Goal: Task Accomplishment & Management: Manage account settings

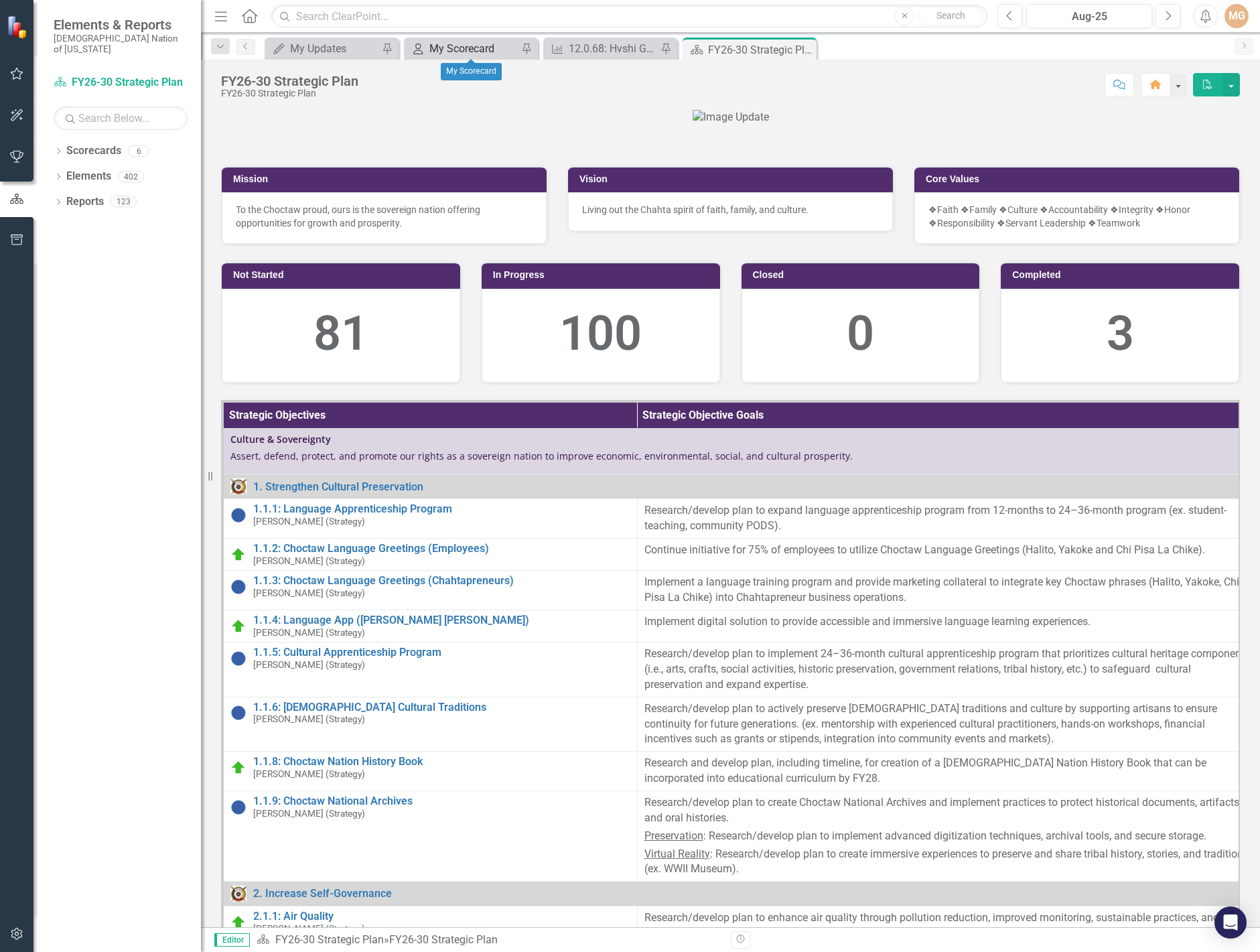
click at [460, 52] on div "My Scorecard" at bounding box center [473, 48] width 88 height 16
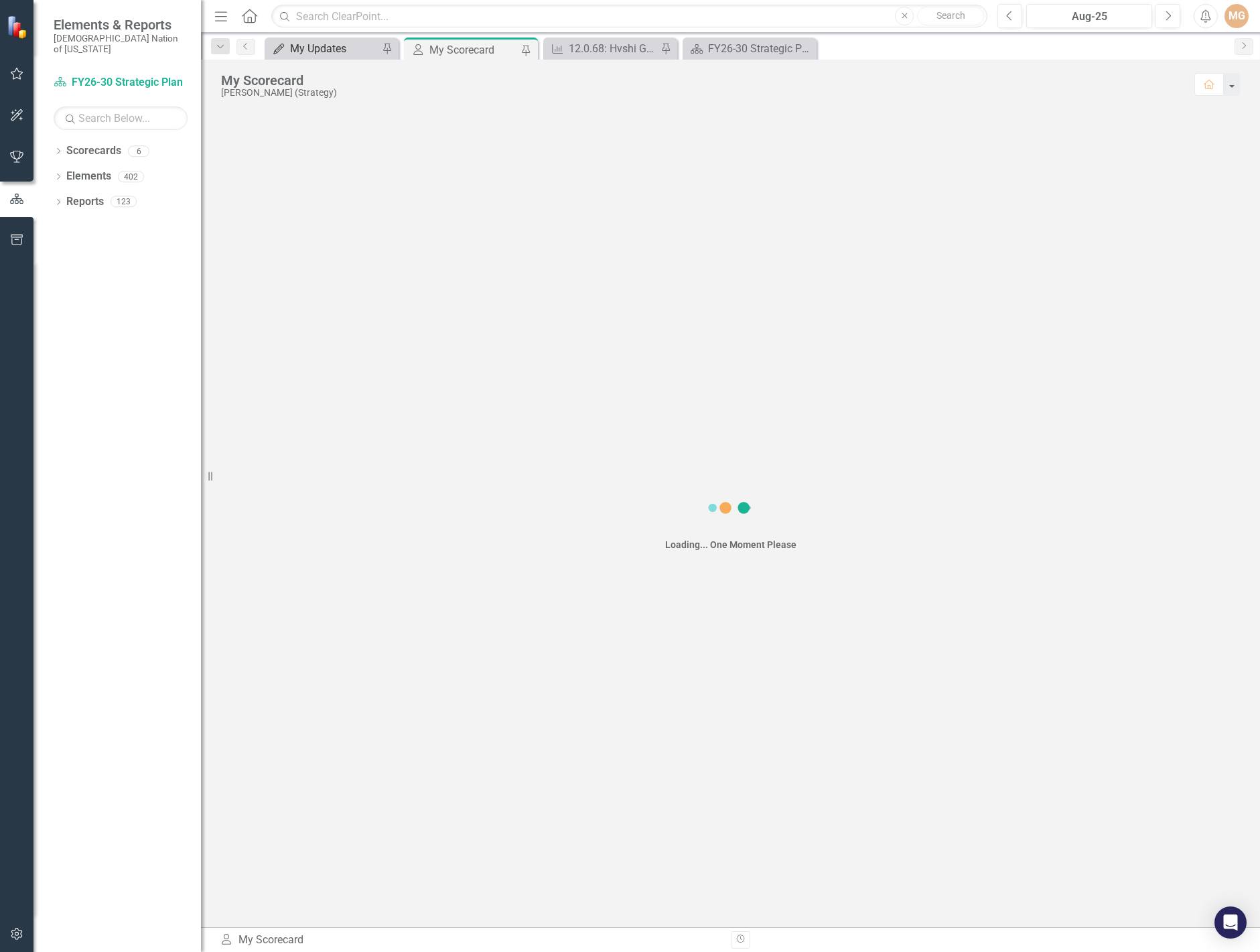
click at [353, 45] on div "My Updates" at bounding box center [334, 48] width 88 height 16
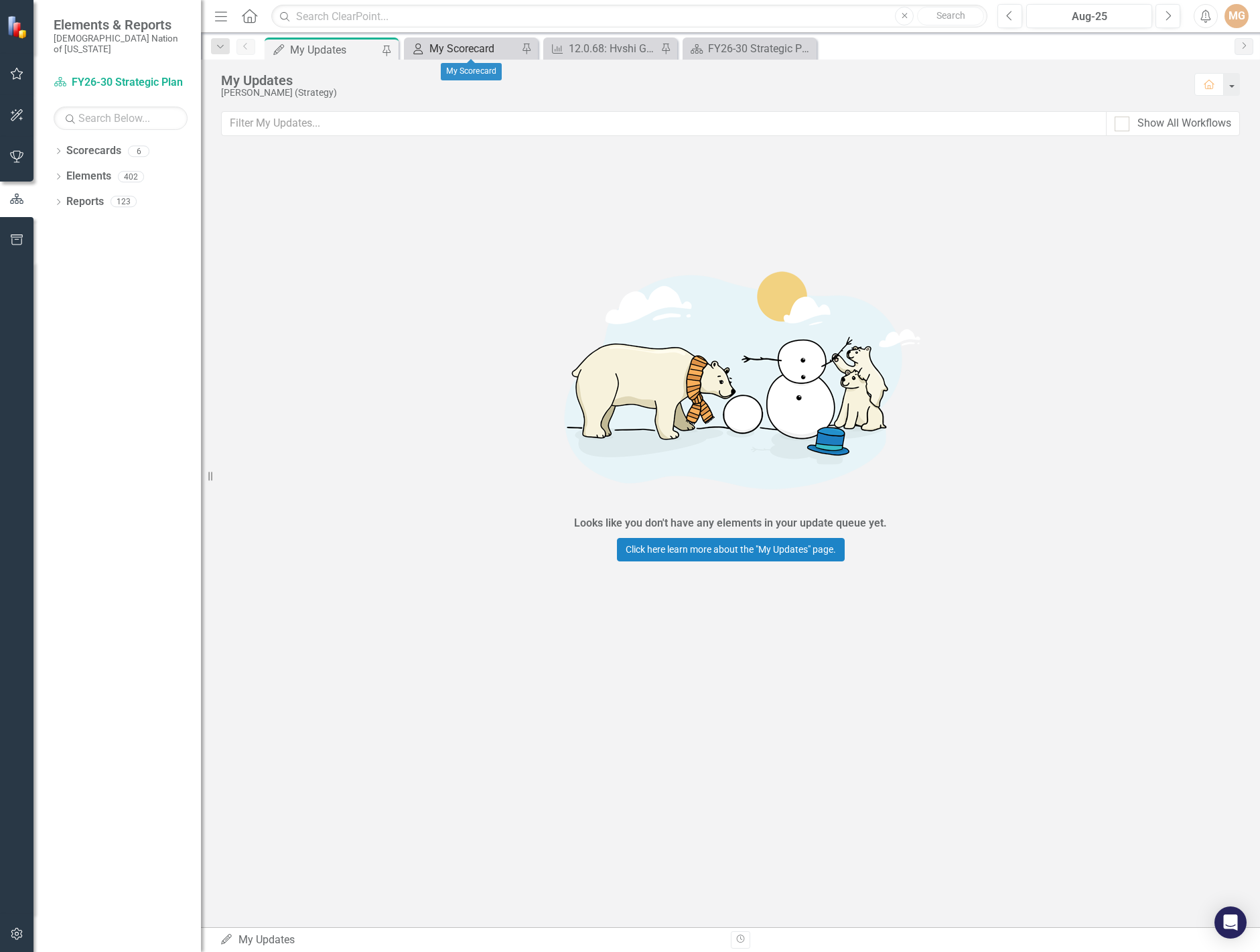
click at [453, 44] on div "My Scorecard" at bounding box center [473, 48] width 88 height 16
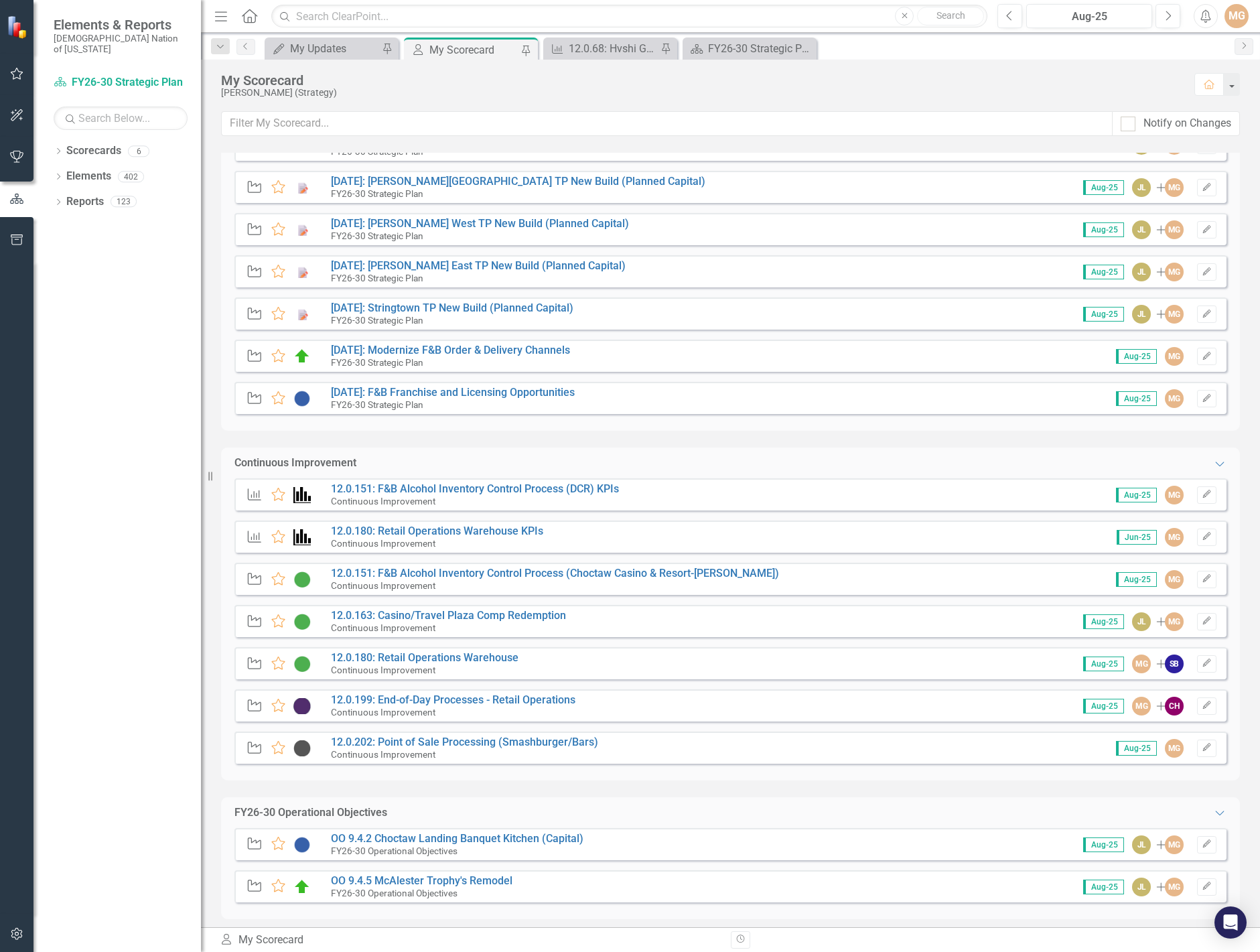
scroll to position [536, 0]
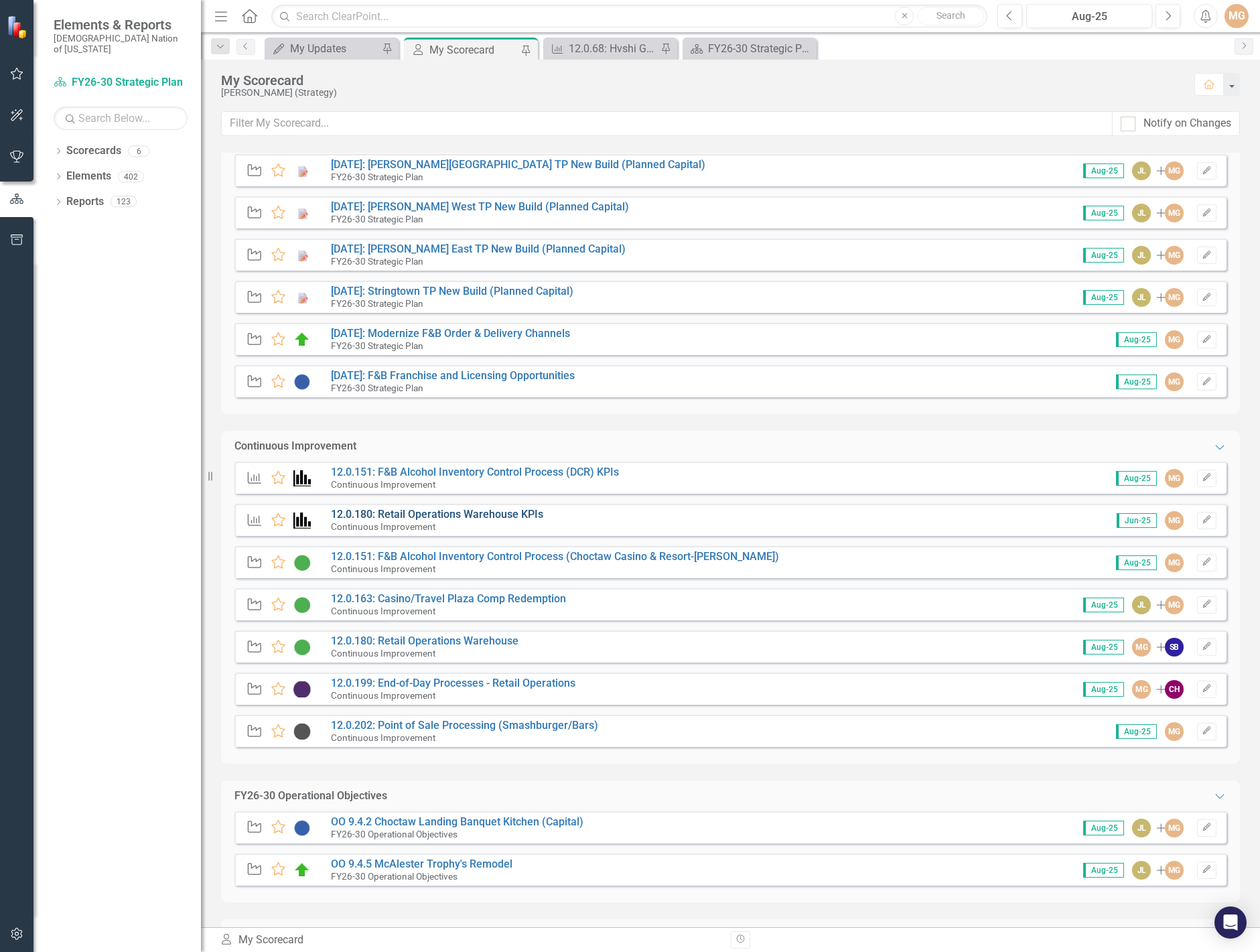
click at [485, 514] on link "12.0.180: Retail Operations Warehouse KPIs" at bounding box center [437, 514] width 212 height 12
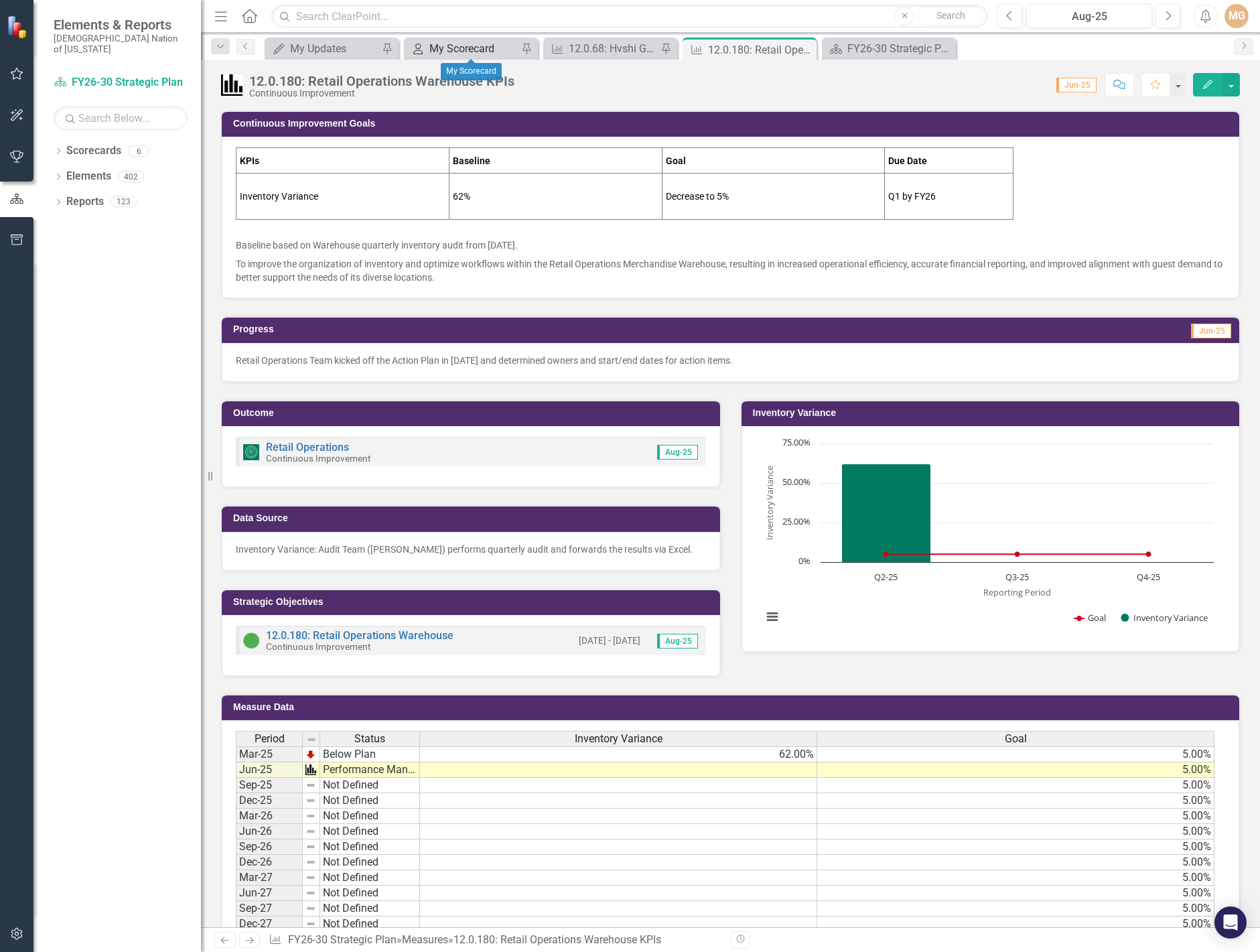
click at [471, 52] on div "My Scorecard" at bounding box center [473, 48] width 88 height 16
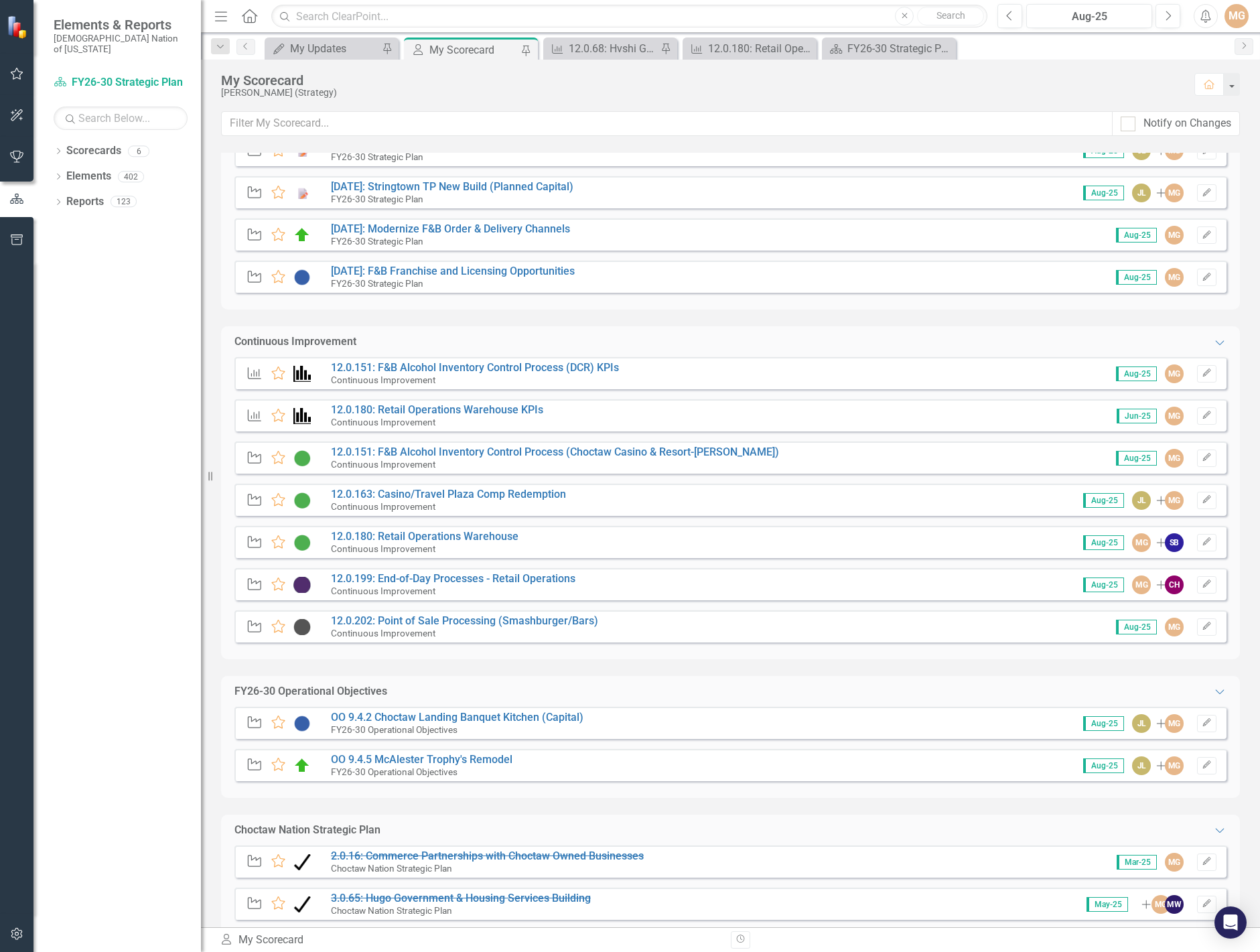
scroll to position [670, 0]
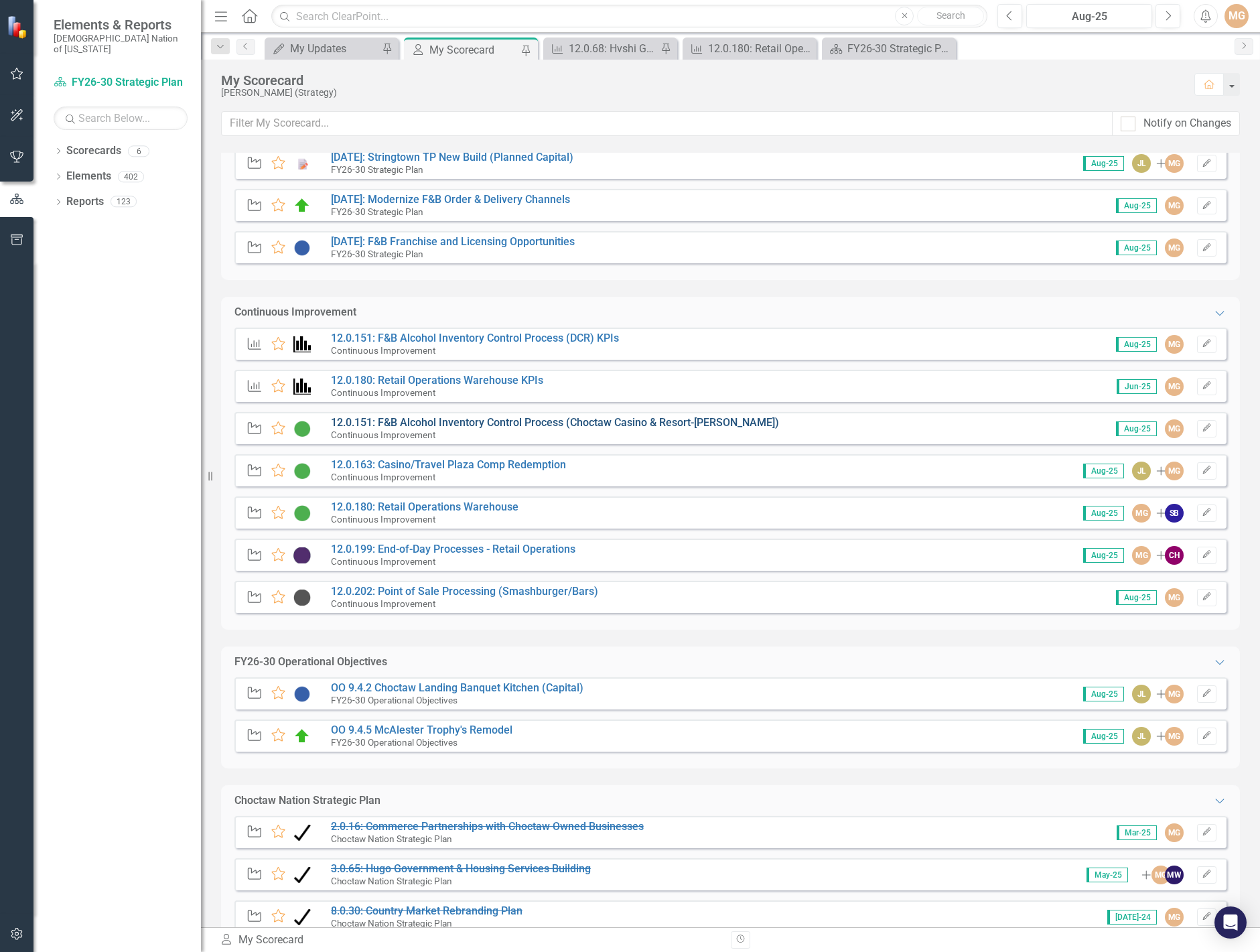
click at [488, 428] on link "12.0.151: F&B Alcohol Inventory Control Process (Choctaw Casino & Resort-[PERSO…" at bounding box center [555, 422] width 448 height 12
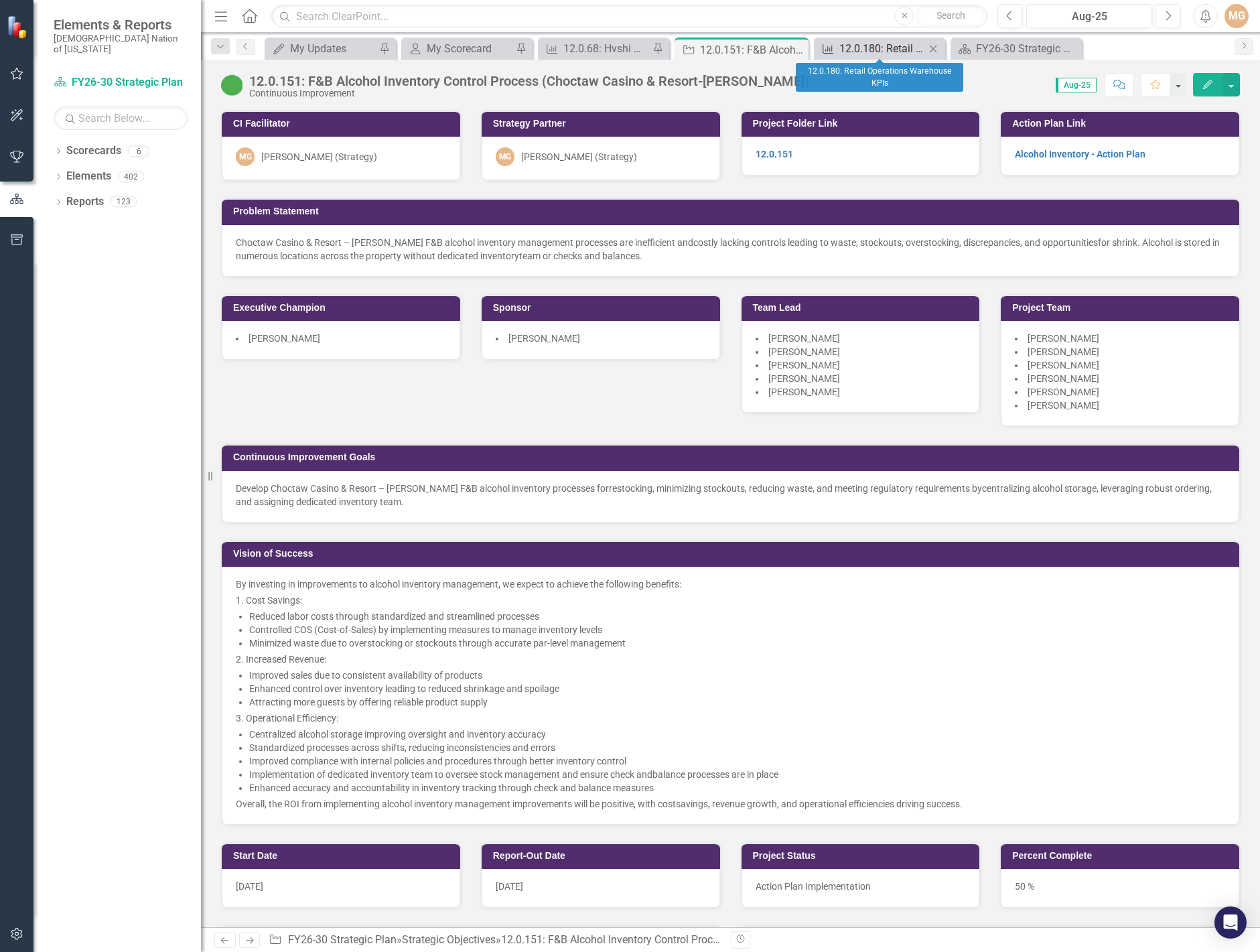
click at [857, 44] on div "12.0.180: Retail Operations Warehouse KPIs" at bounding box center [882, 48] width 86 height 16
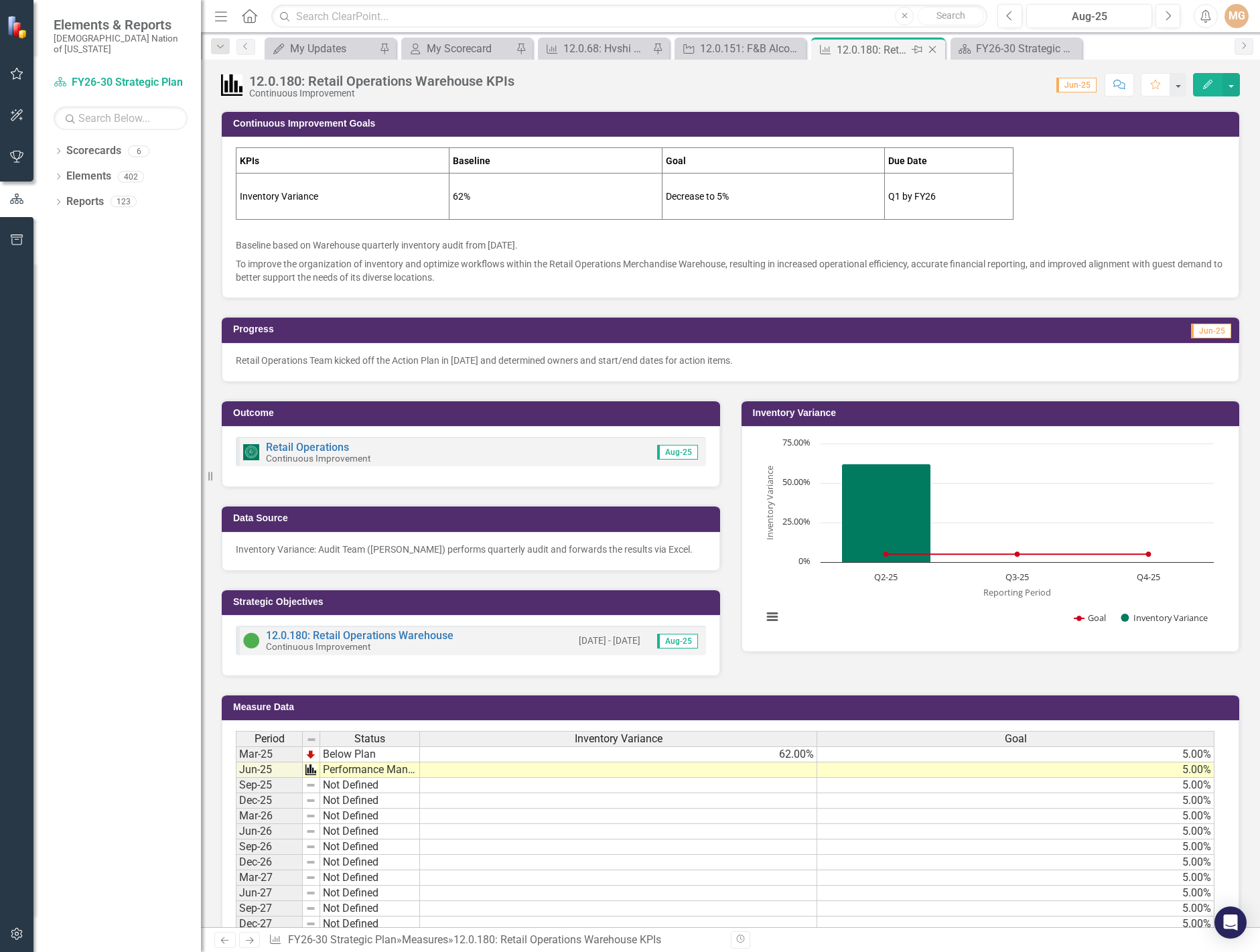
click at [930, 49] on icon "Close" at bounding box center [932, 50] width 13 height 11
click at [456, 44] on div "My Scorecard" at bounding box center [473, 48] width 88 height 16
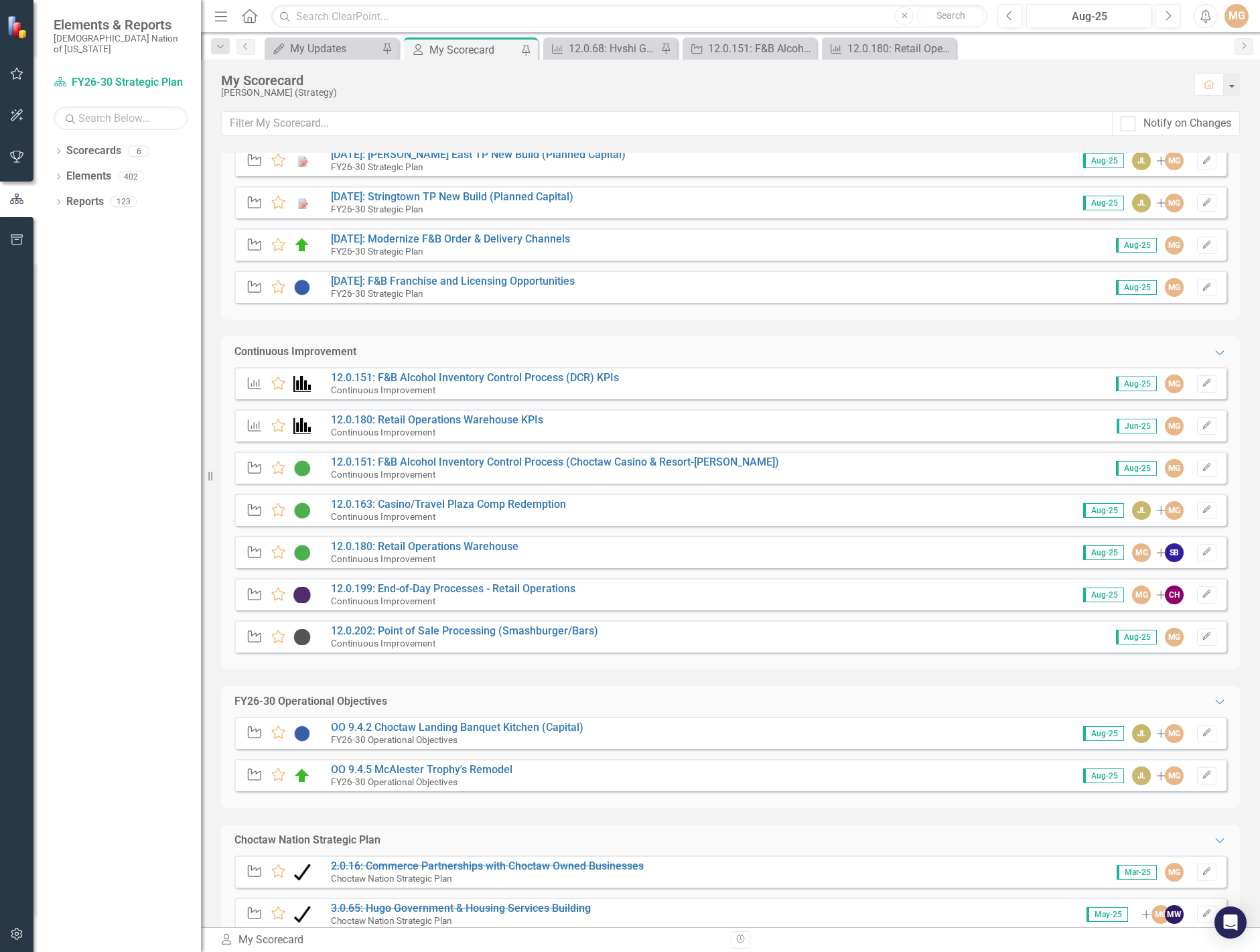
scroll to position [603, 0]
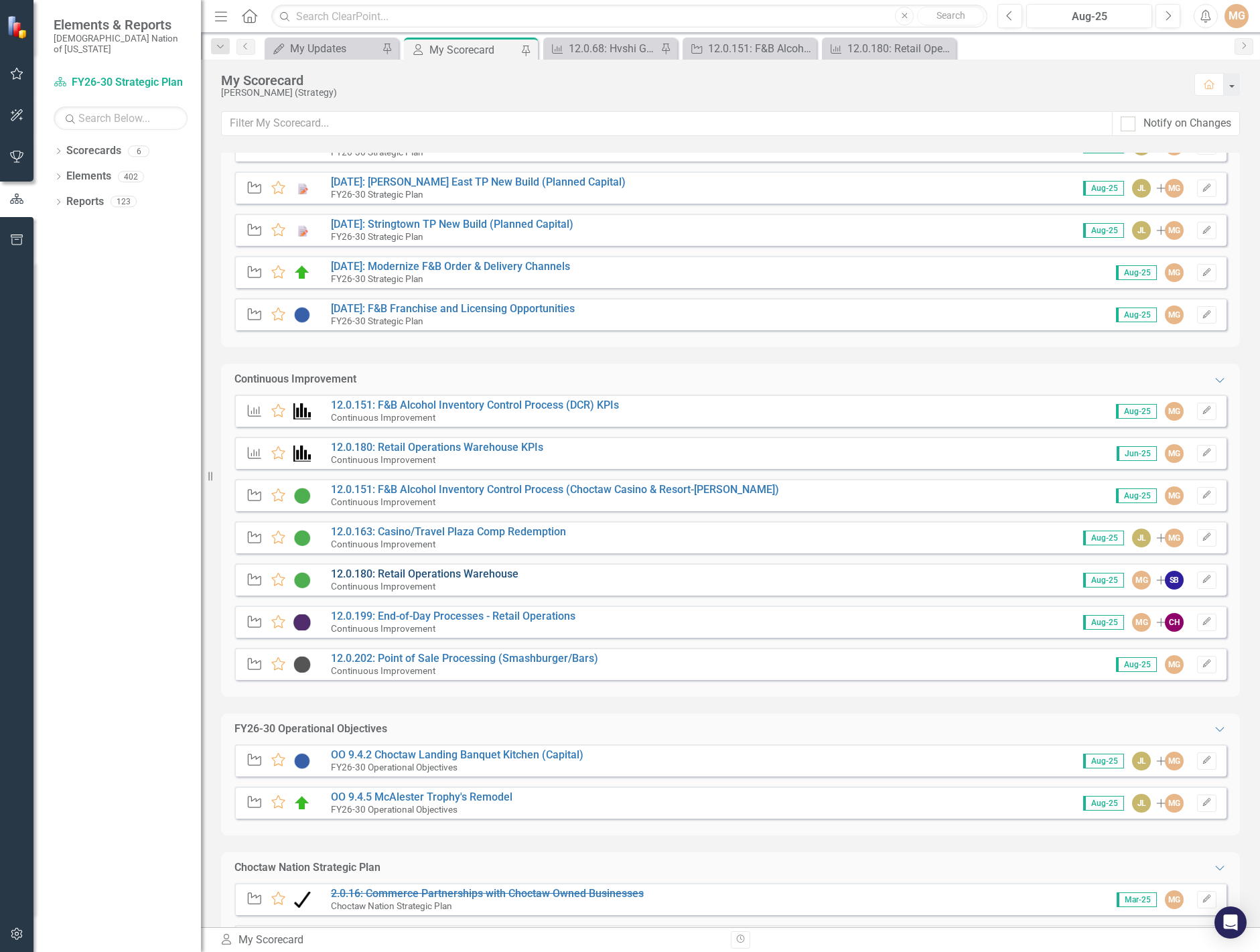
click at [494, 576] on link "12.0.180: Retail Operations Warehouse" at bounding box center [424, 574] width 187 height 12
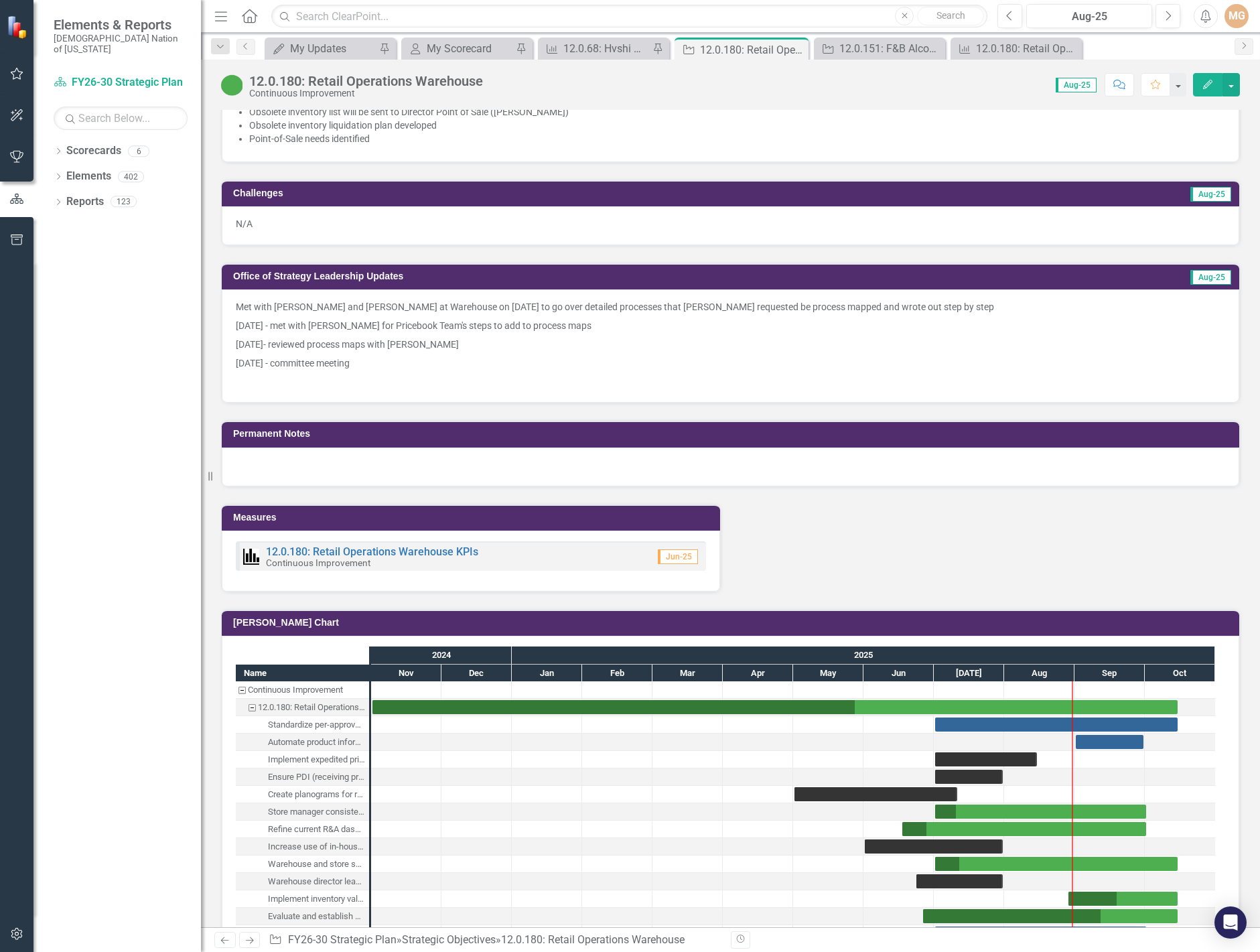
scroll to position [1273, 0]
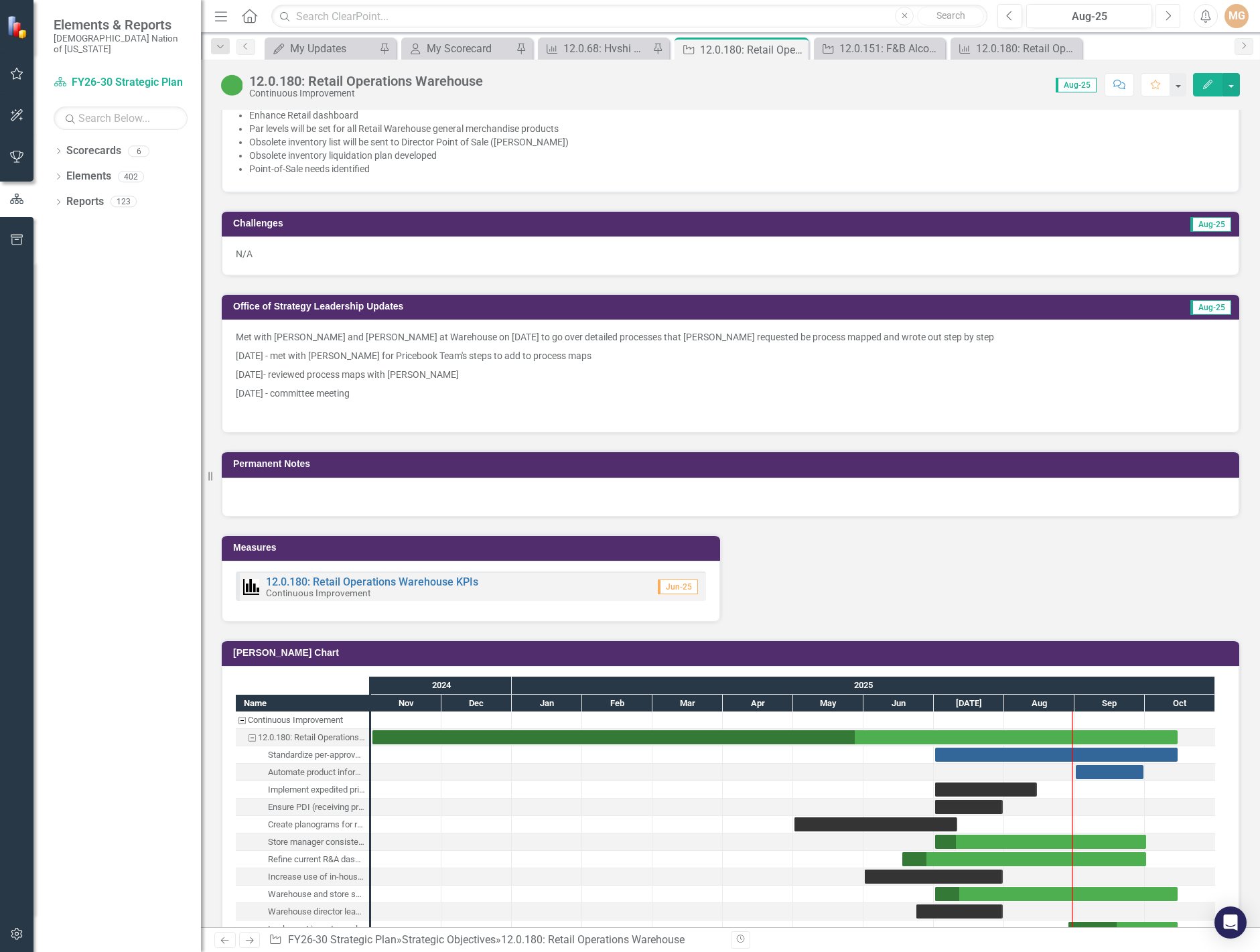
click at [1173, 20] on button "Next" at bounding box center [1168, 16] width 25 height 24
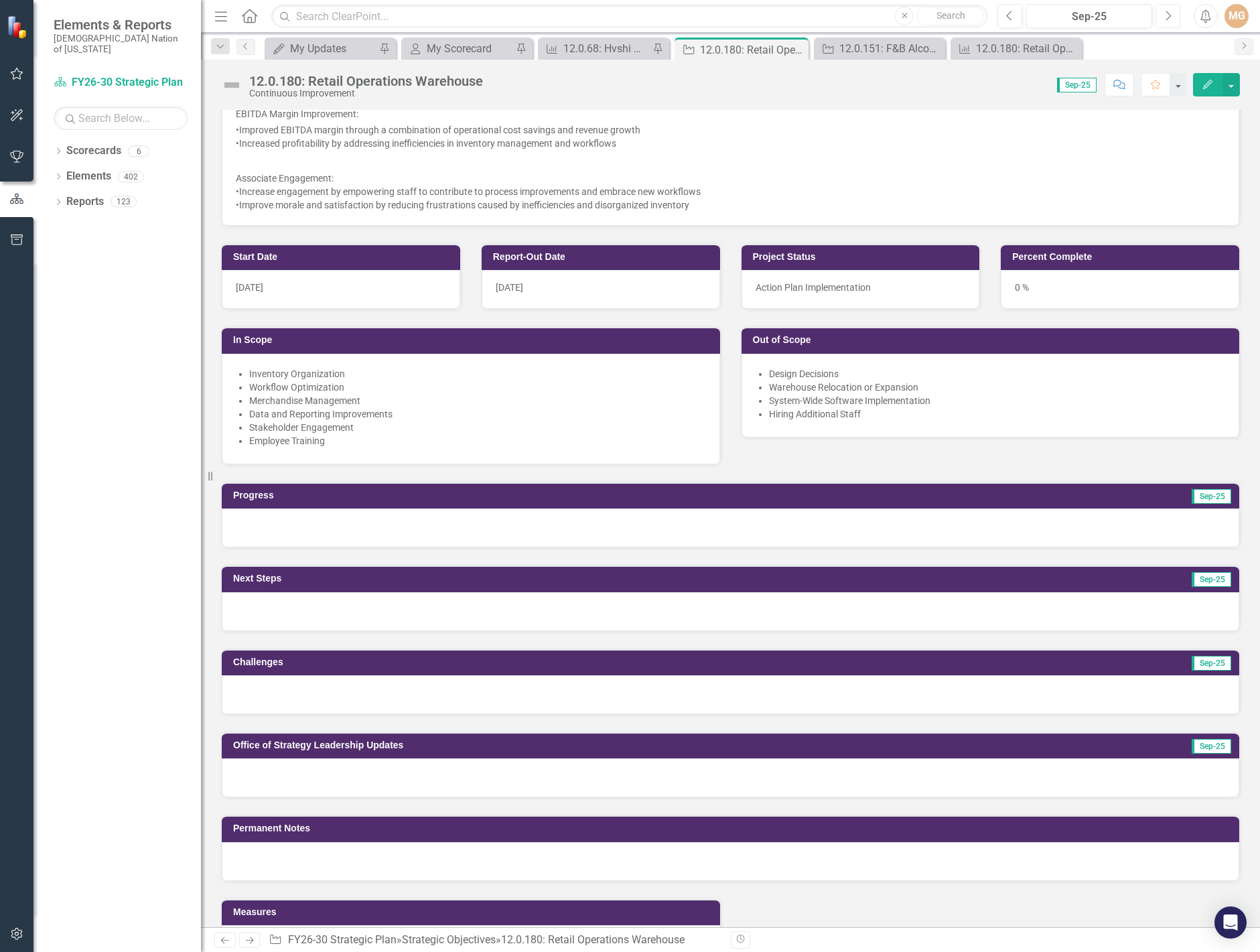
scroll to position [670, 0]
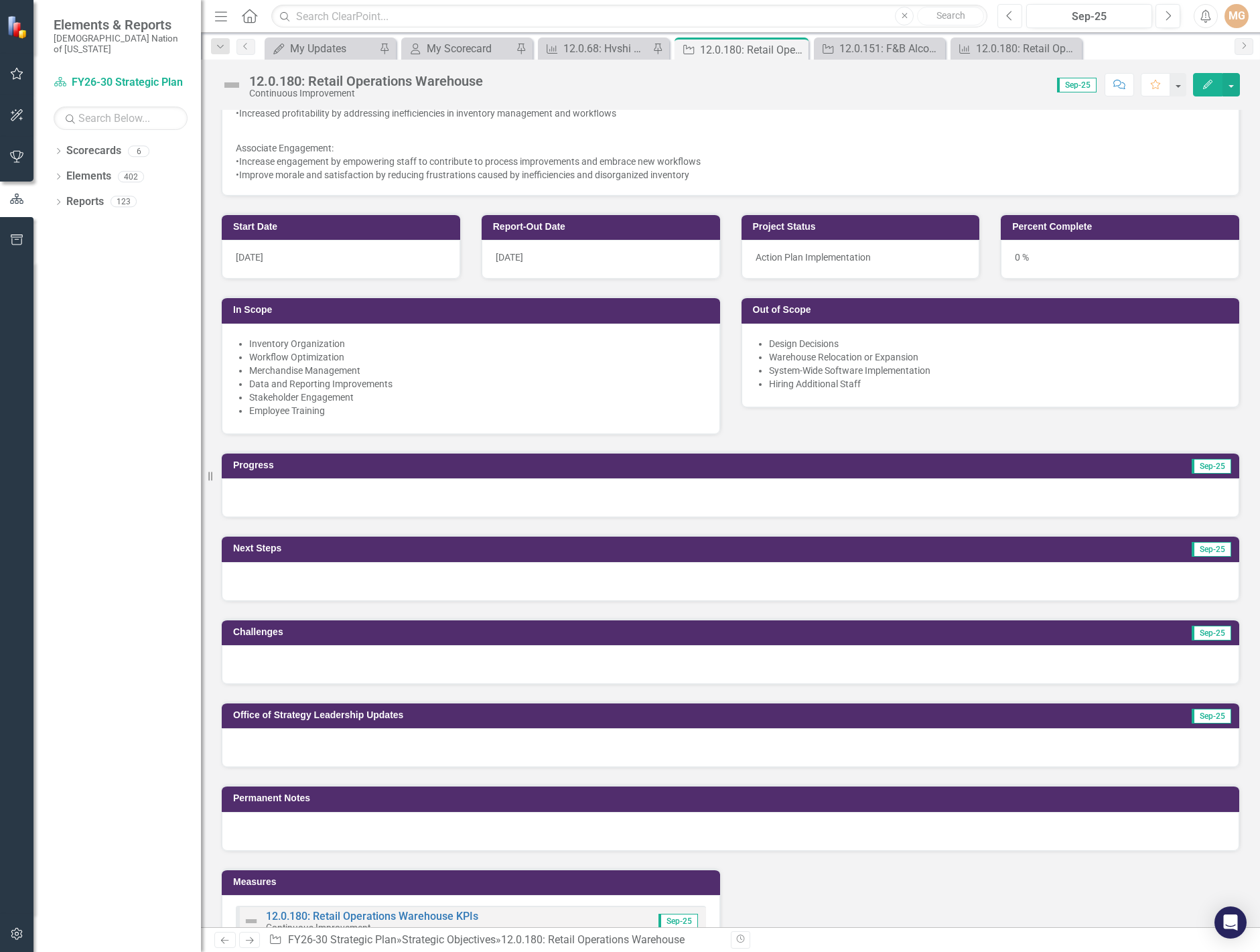
click at [1013, 12] on button "Previous" at bounding box center [1010, 16] width 25 height 24
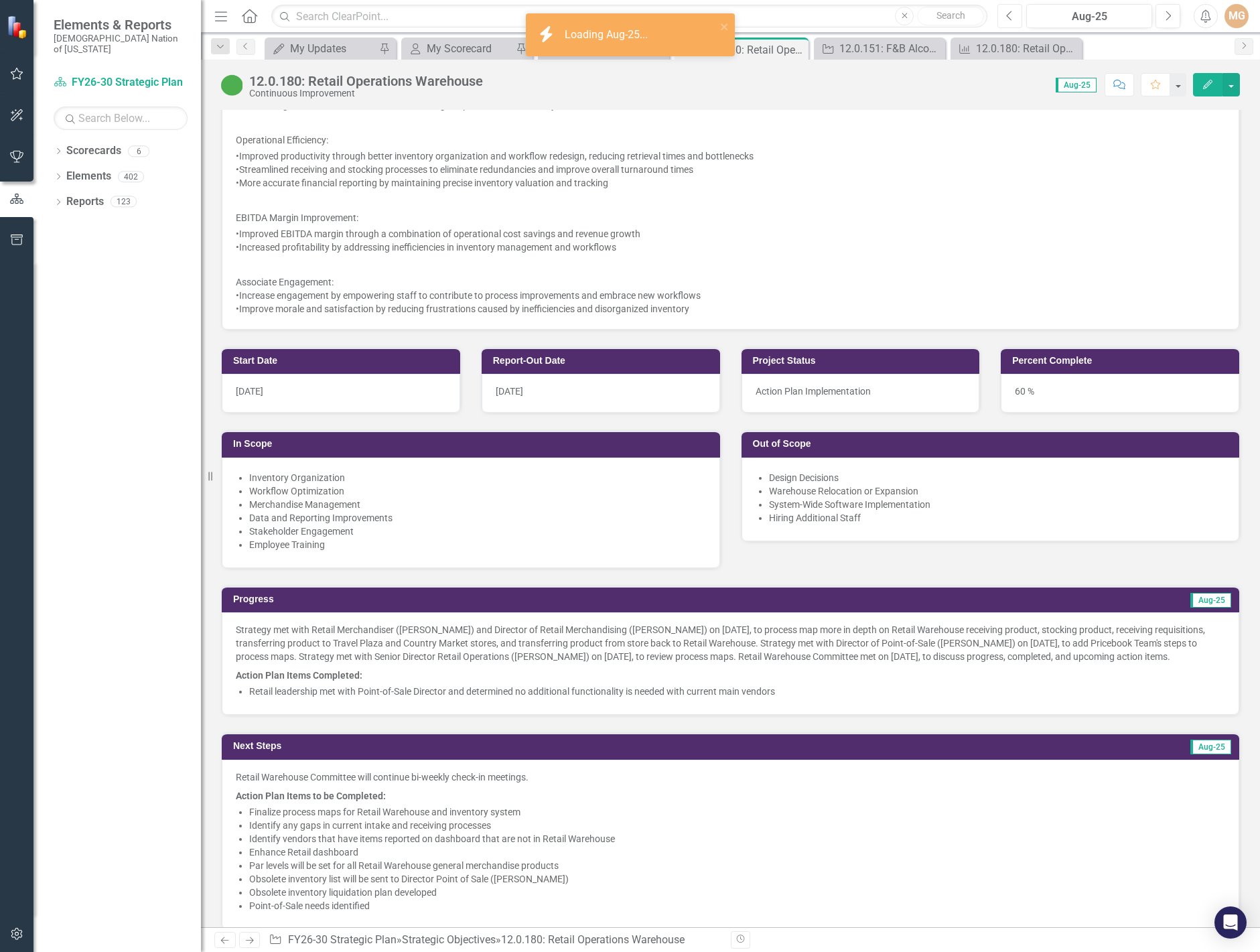
scroll to position [804, 0]
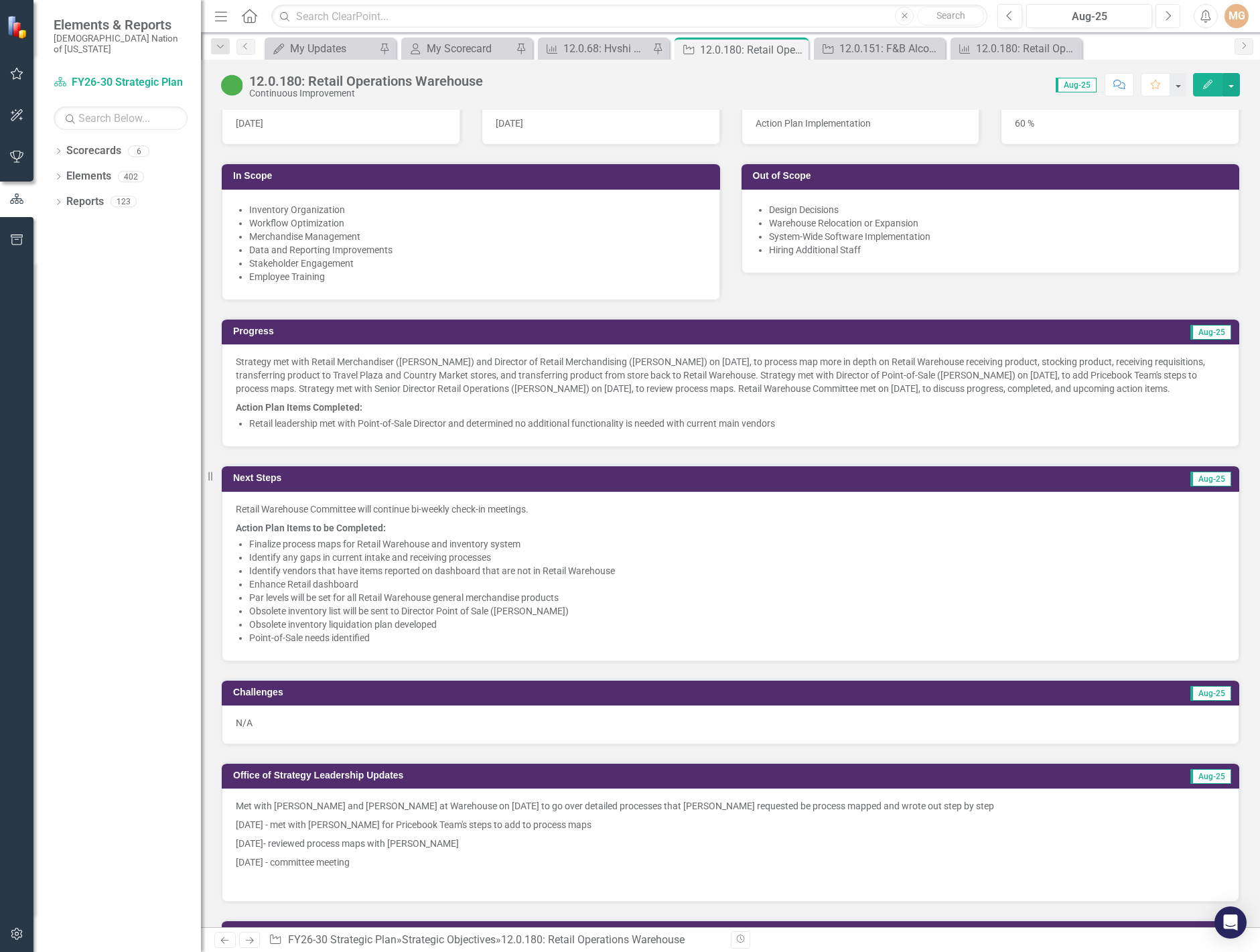
click at [1168, 16] on icon "Next" at bounding box center [1167, 16] width 7 height 12
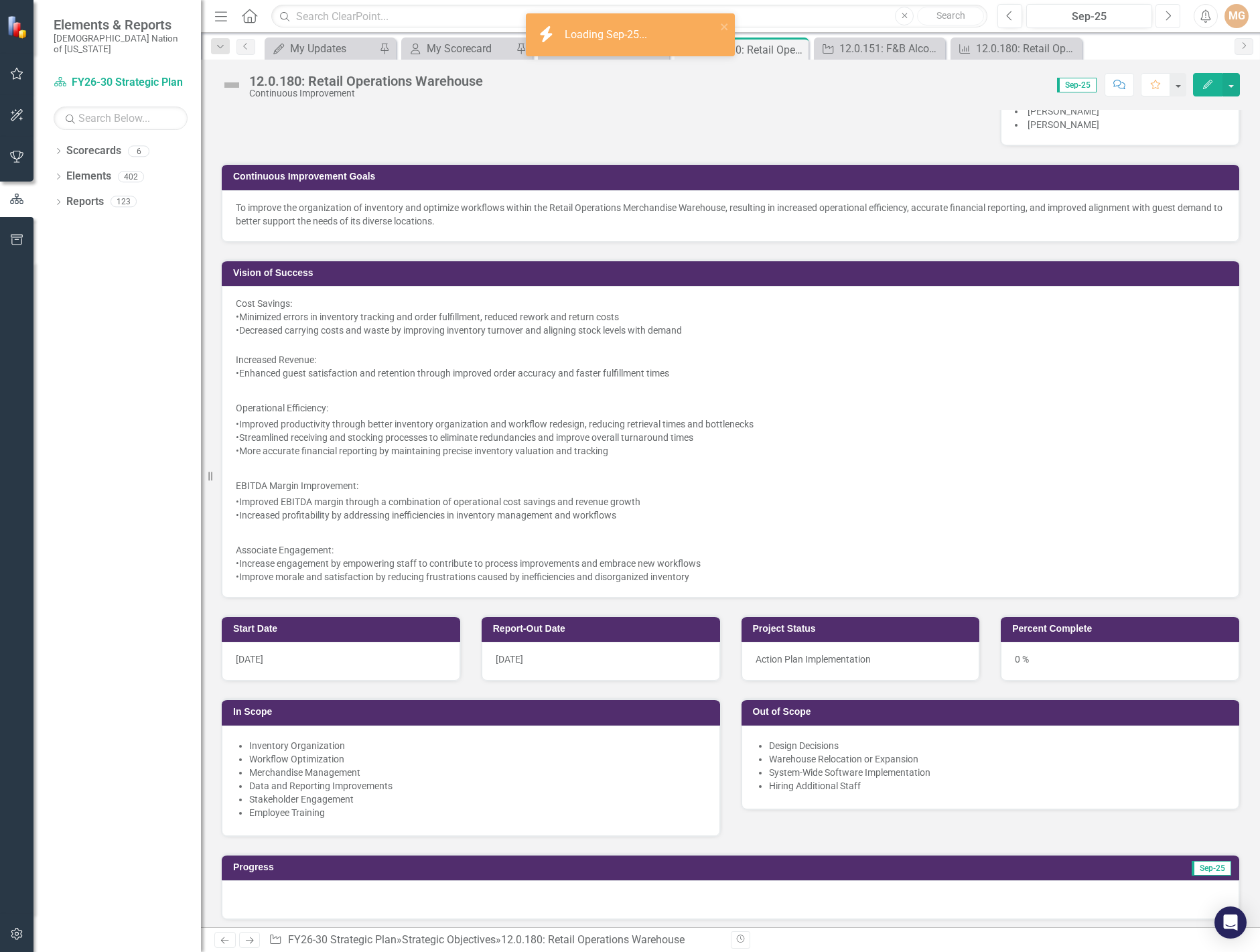
scroll to position [737, 0]
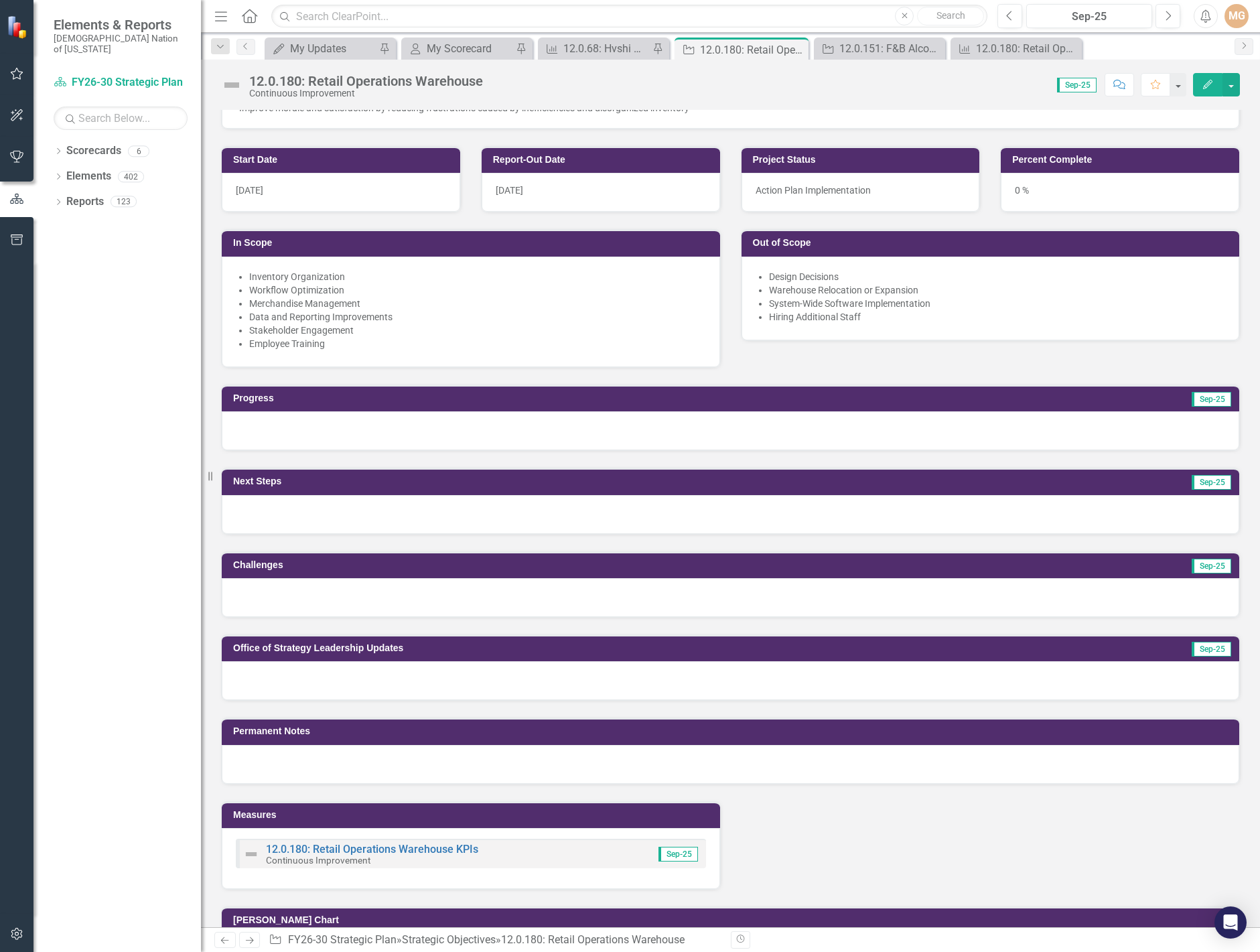
click at [290, 675] on div at bounding box center [730, 680] width 1017 height 39
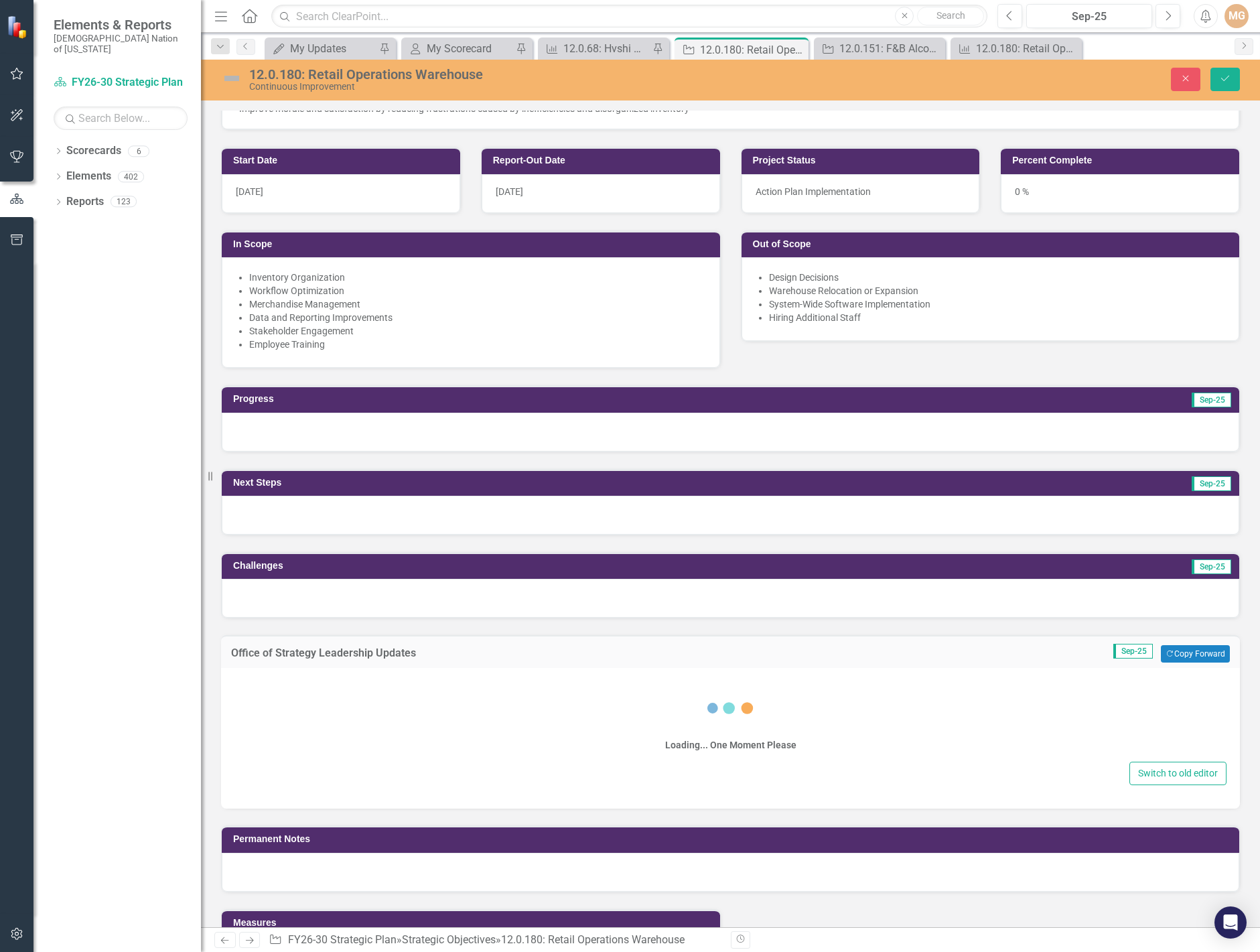
click at [297, 711] on div "Loading... One Moment Please" at bounding box center [731, 718] width 992 height 80
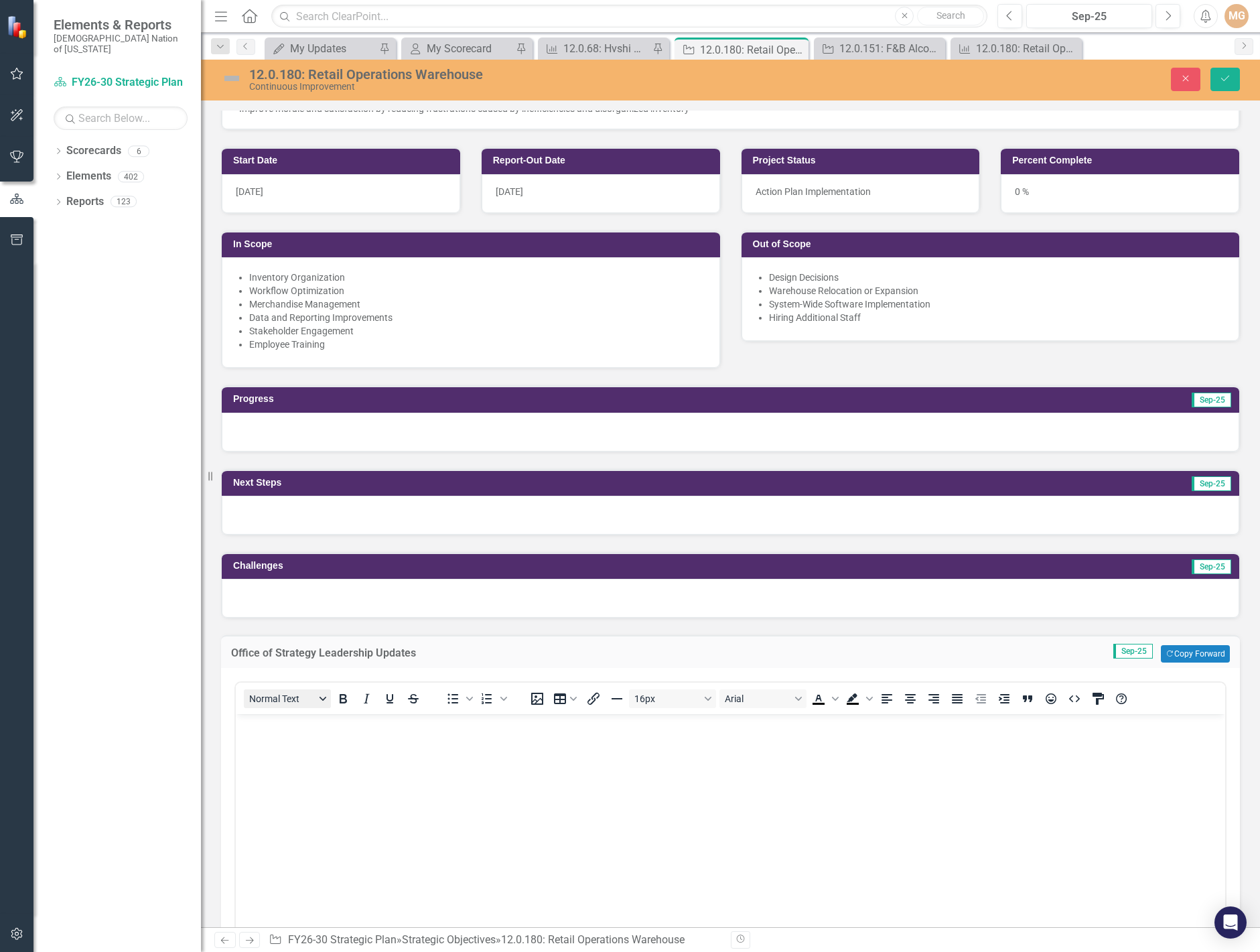
scroll to position [0, 0]
click at [272, 759] on body "Rich Text Area. Press ALT-0 for help." at bounding box center [730, 815] width 989 height 201
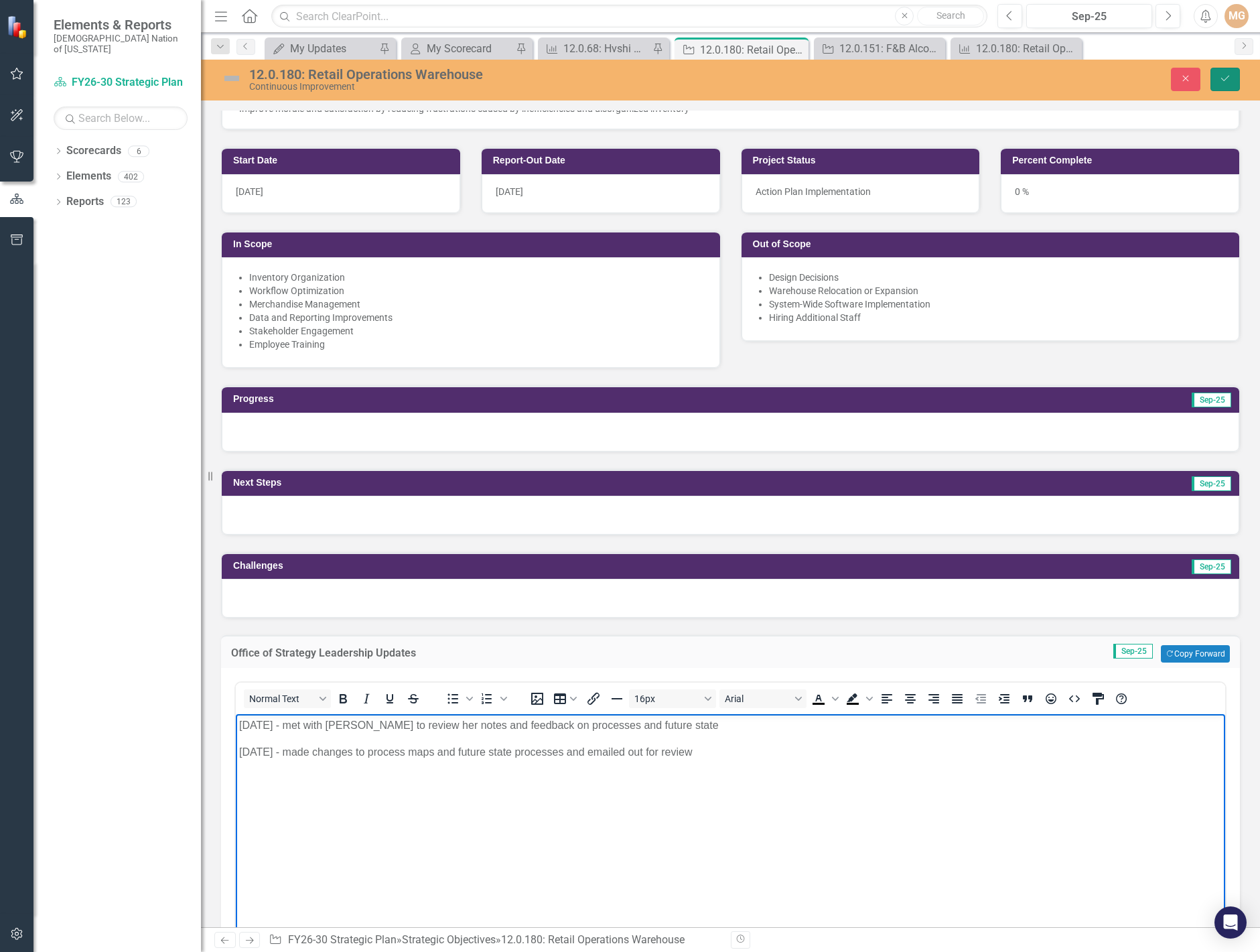
click at [1224, 85] on button "Save" at bounding box center [1225, 80] width 30 height 23
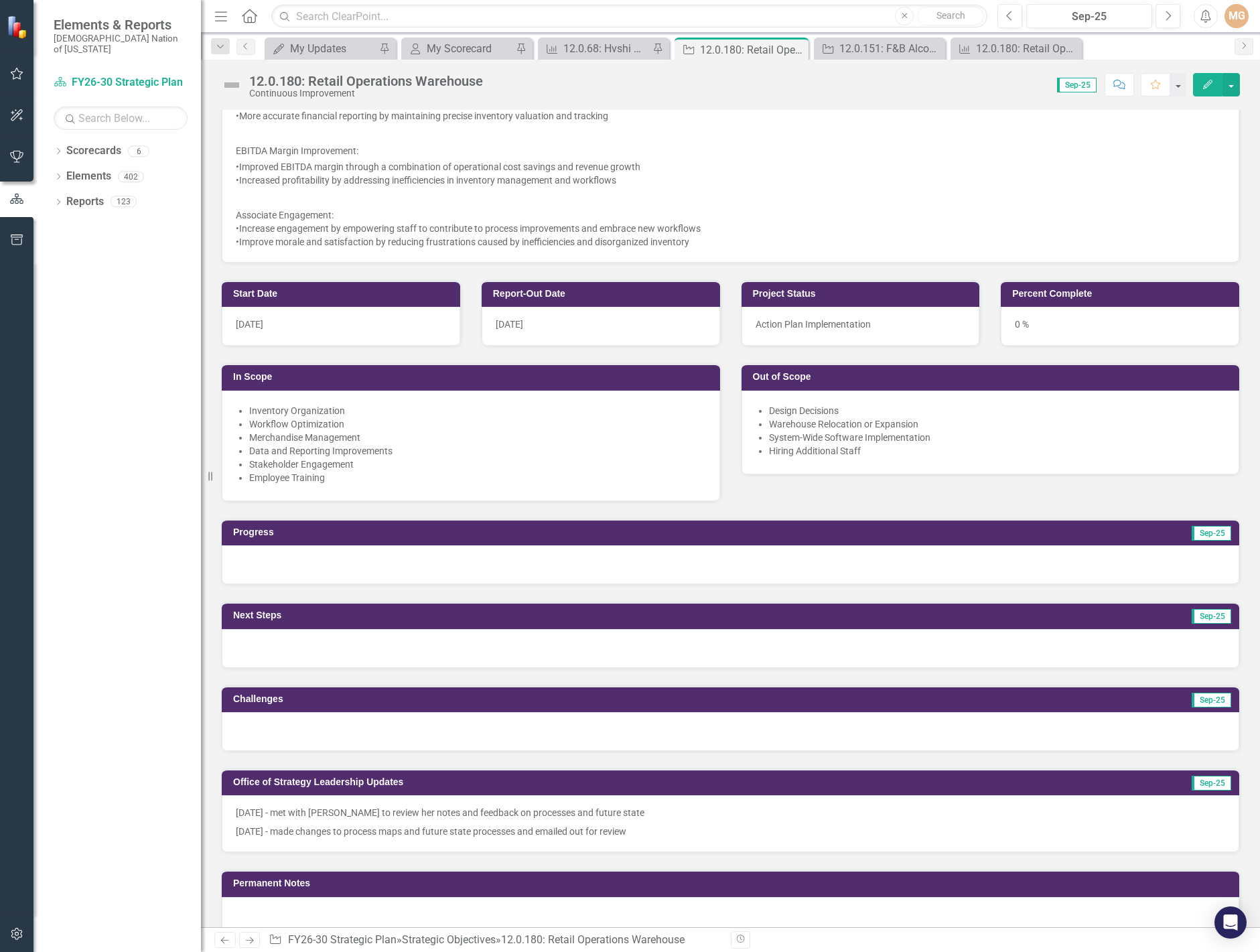
scroll to position [737, 0]
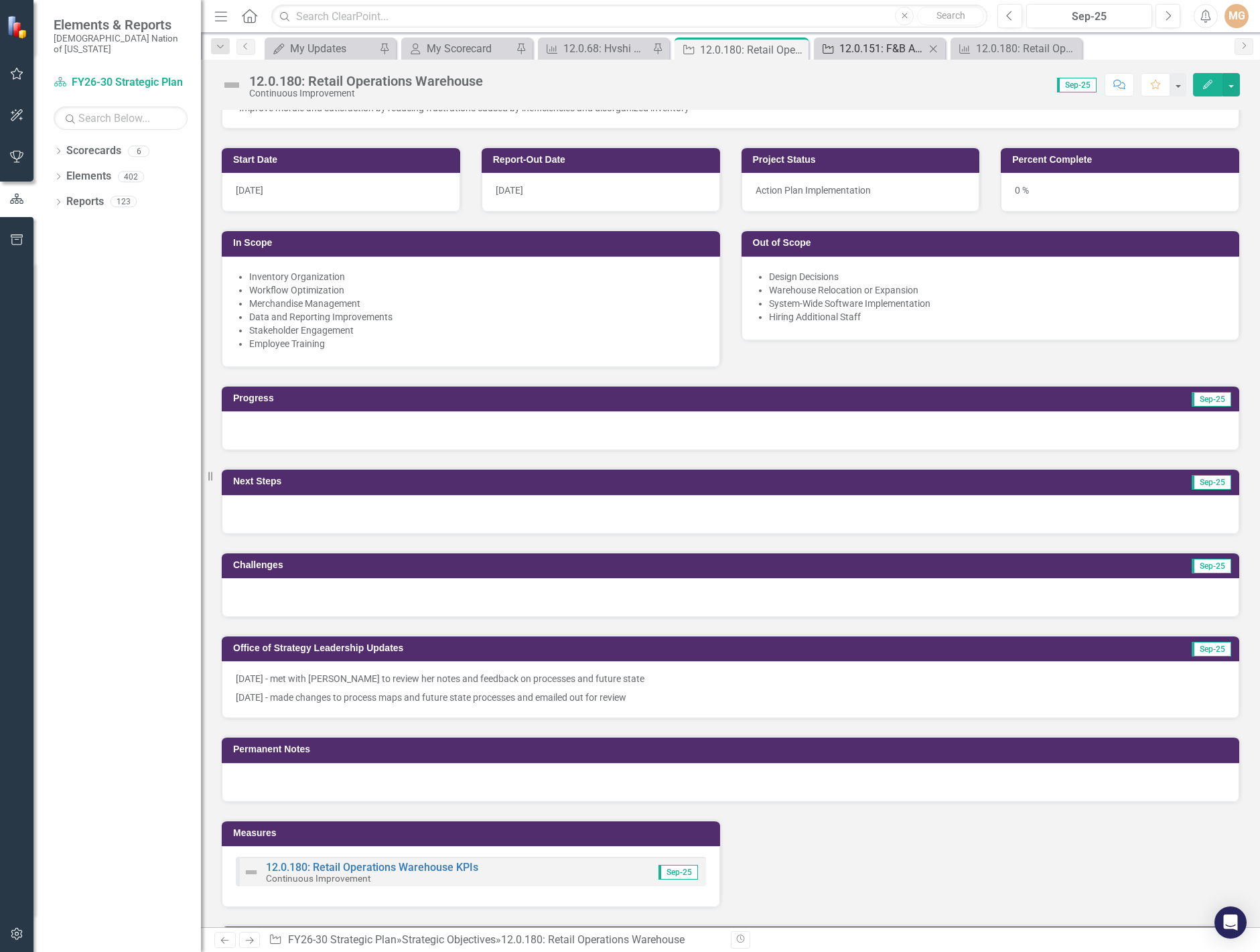
click at [891, 52] on div "12.0.151: F&B Alcohol Inventory Control Process (Choctaw Casino & Resort-[PERSO…" at bounding box center [882, 48] width 86 height 16
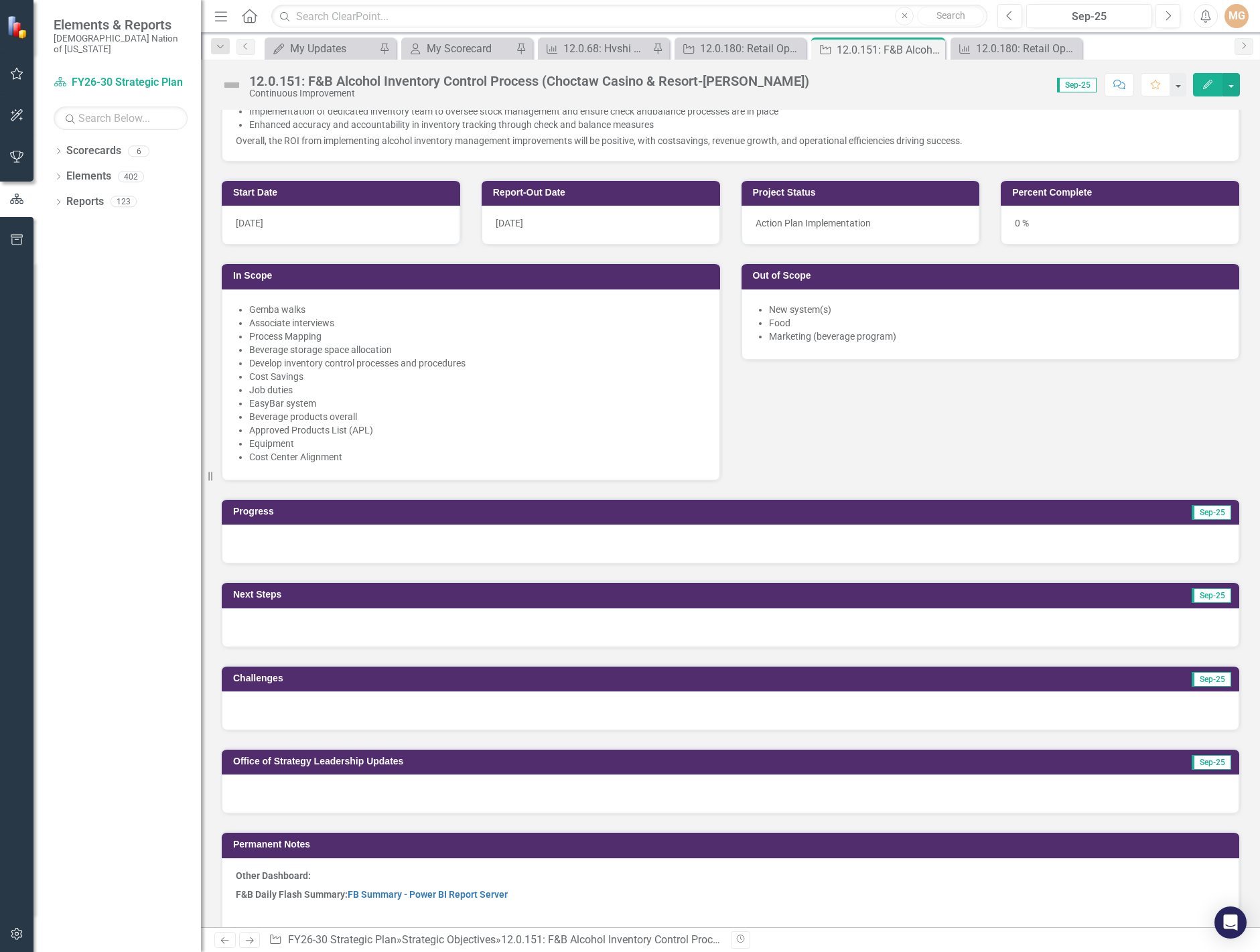
scroll to position [670, 0]
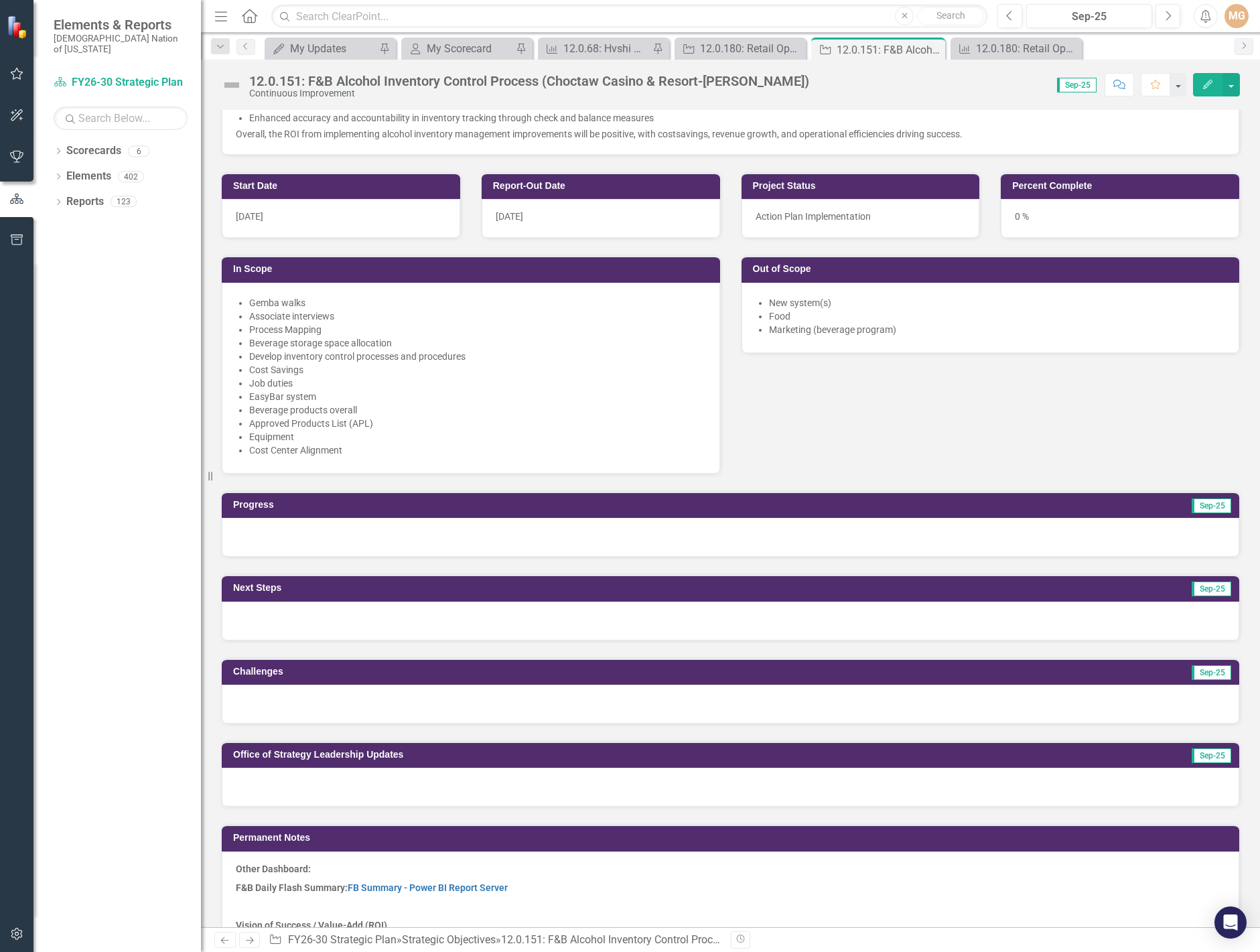
click at [283, 783] on div at bounding box center [730, 787] width 1017 height 39
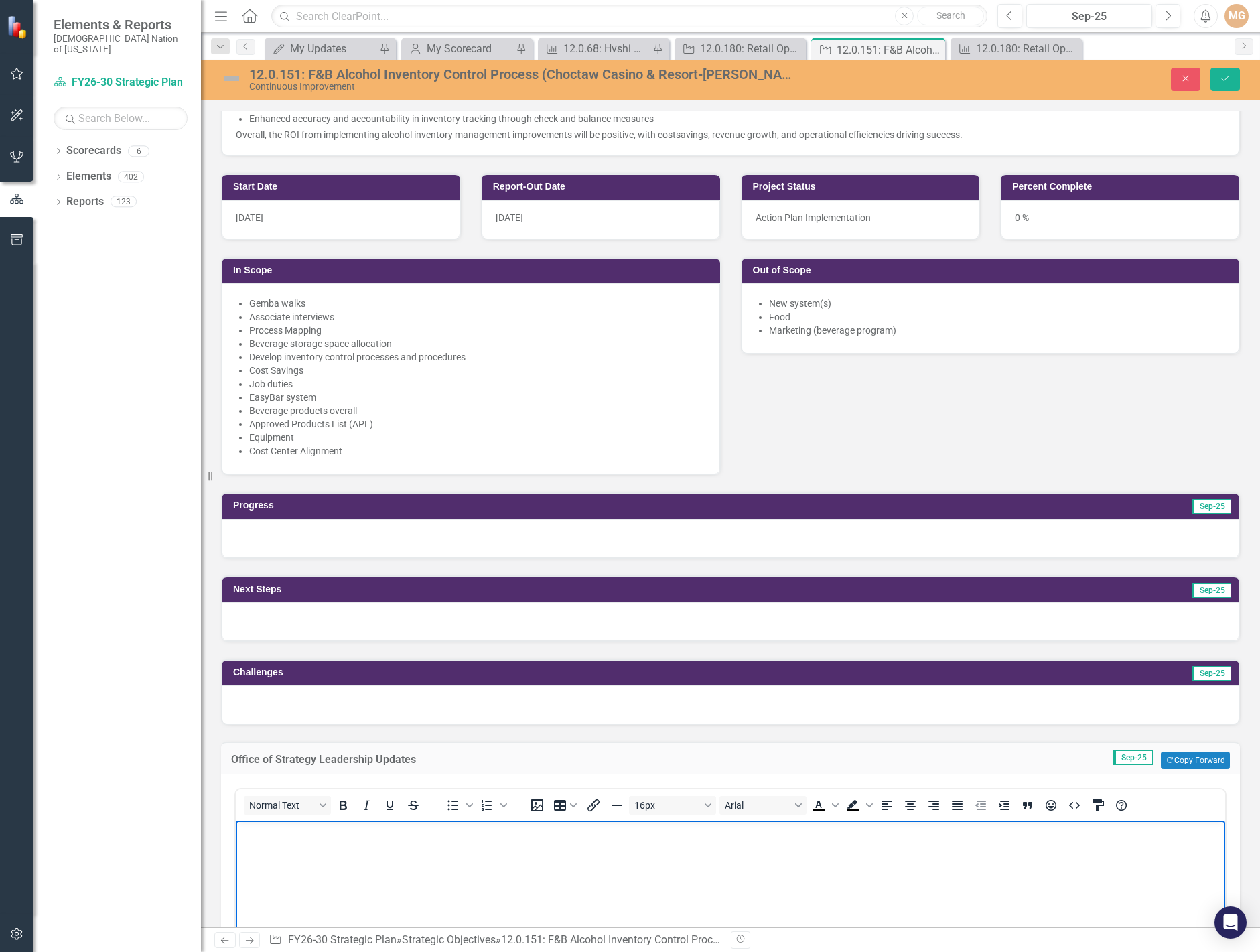
scroll to position [0, 0]
click at [570, 835] on p "9.3.25 - Committee meeting met; discussed future state processes" at bounding box center [731, 832] width 983 height 16
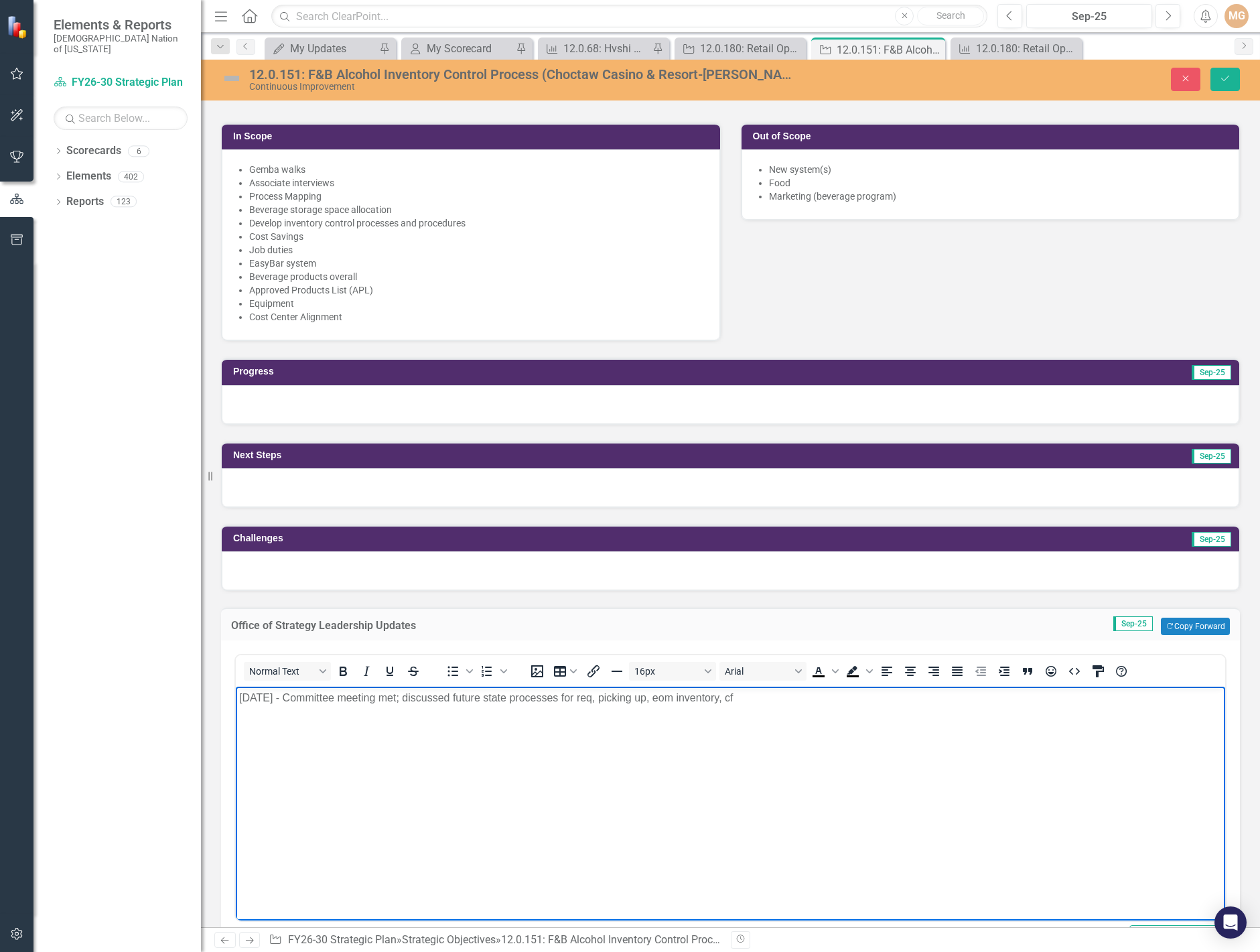
scroll to position [871, 0]
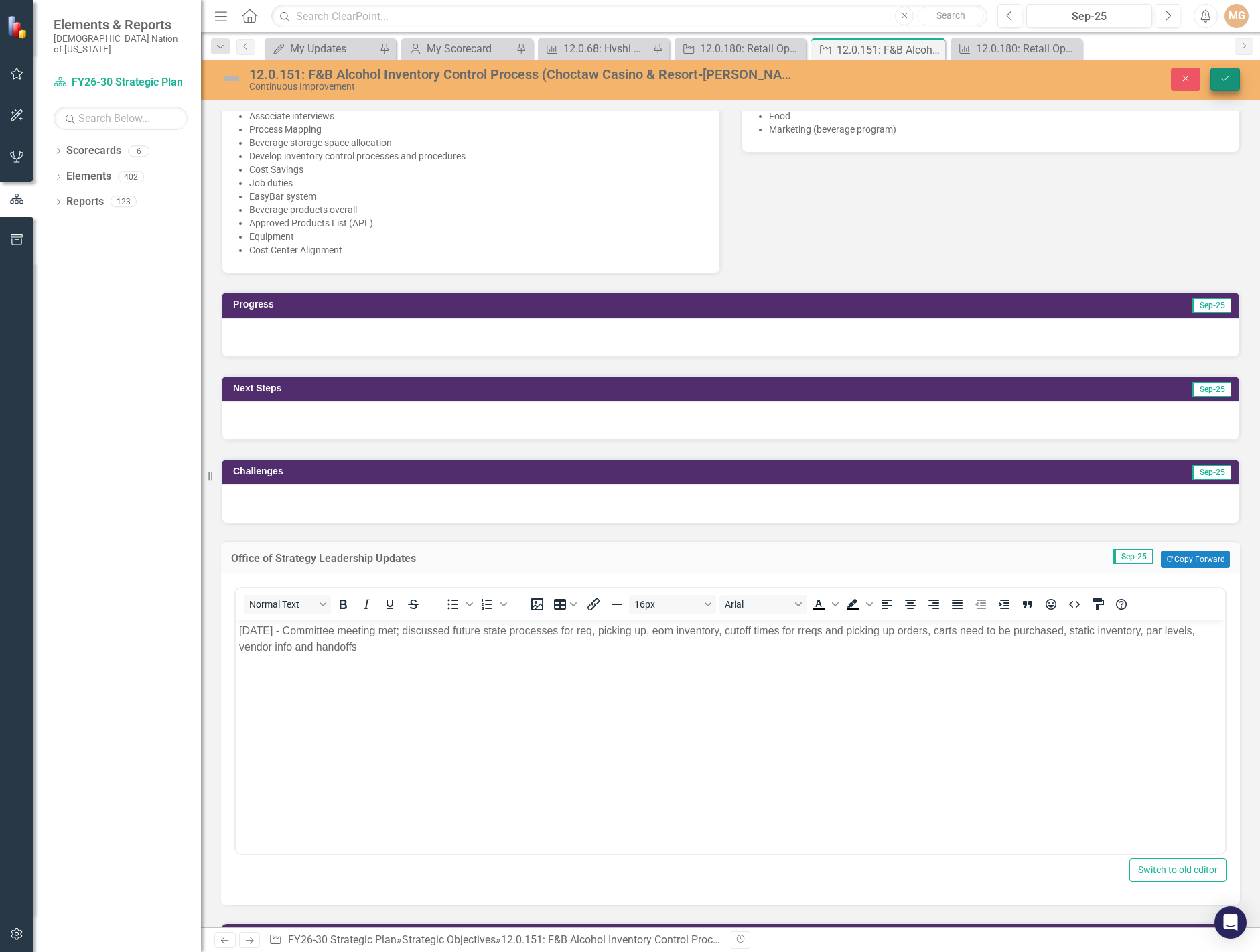
click at [1226, 84] on button "Save" at bounding box center [1225, 80] width 30 height 23
